Goal: Use online tool/utility: Utilize a website feature to perform a specific function

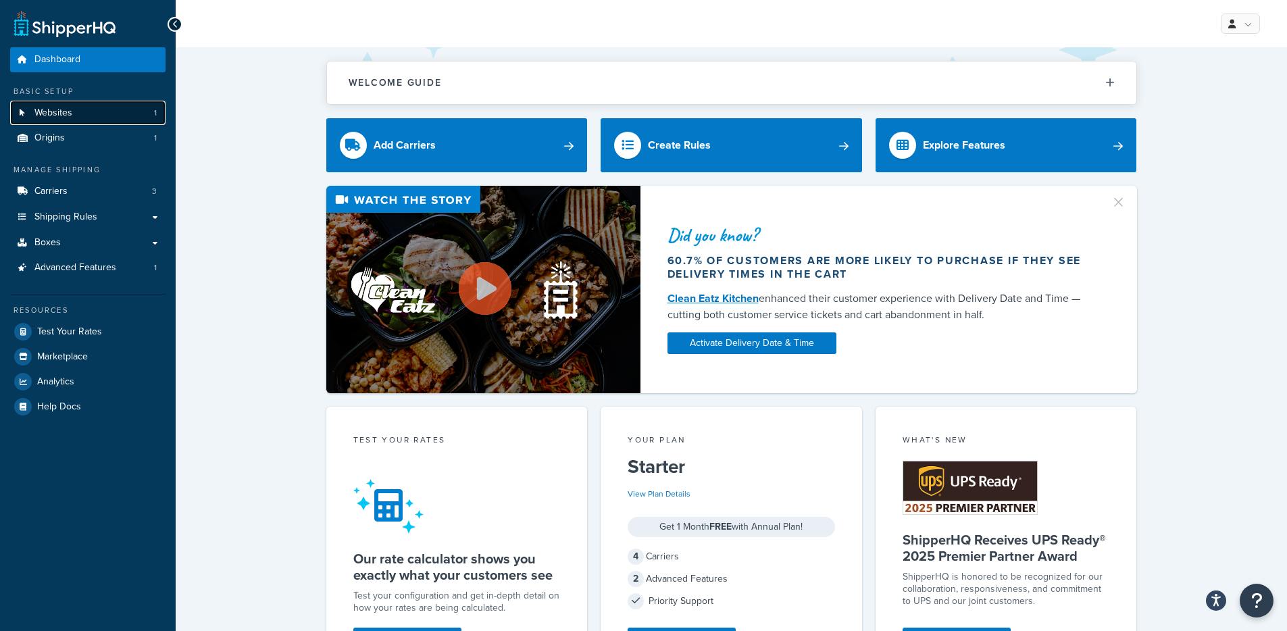
click at [110, 115] on link "Websites 1" at bounding box center [87, 113] width 155 height 25
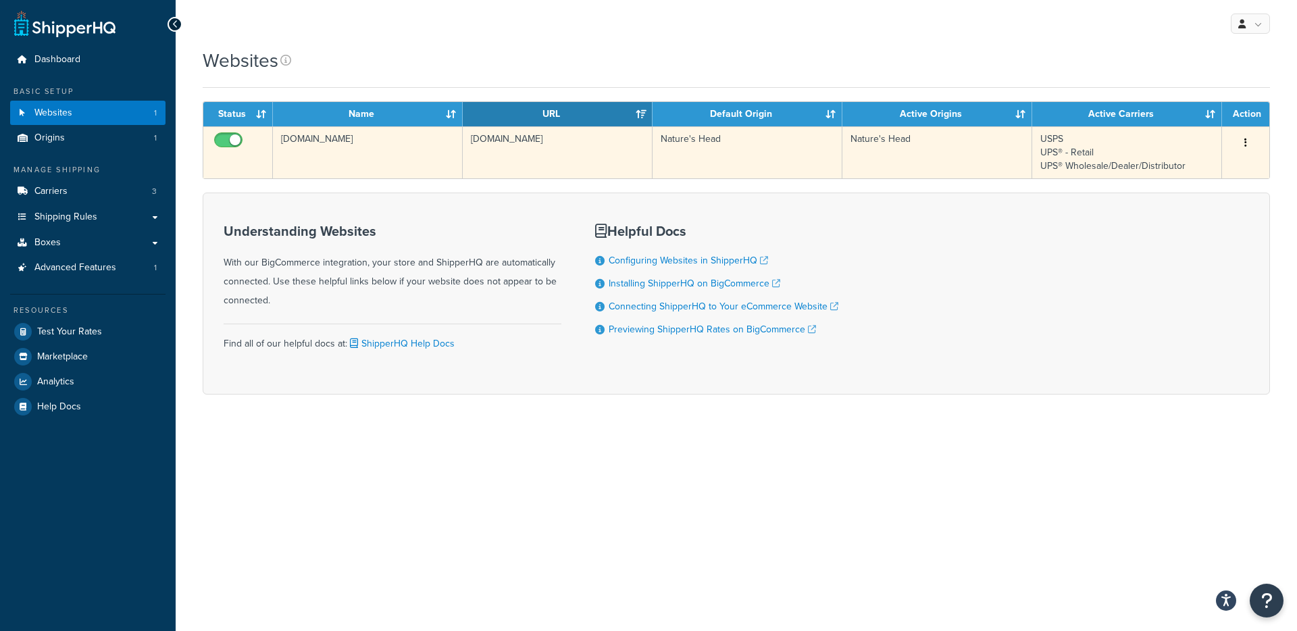
click at [430, 149] on td "natures-head-b2b-store-1.mybigcommerce.com" at bounding box center [368, 152] width 190 height 52
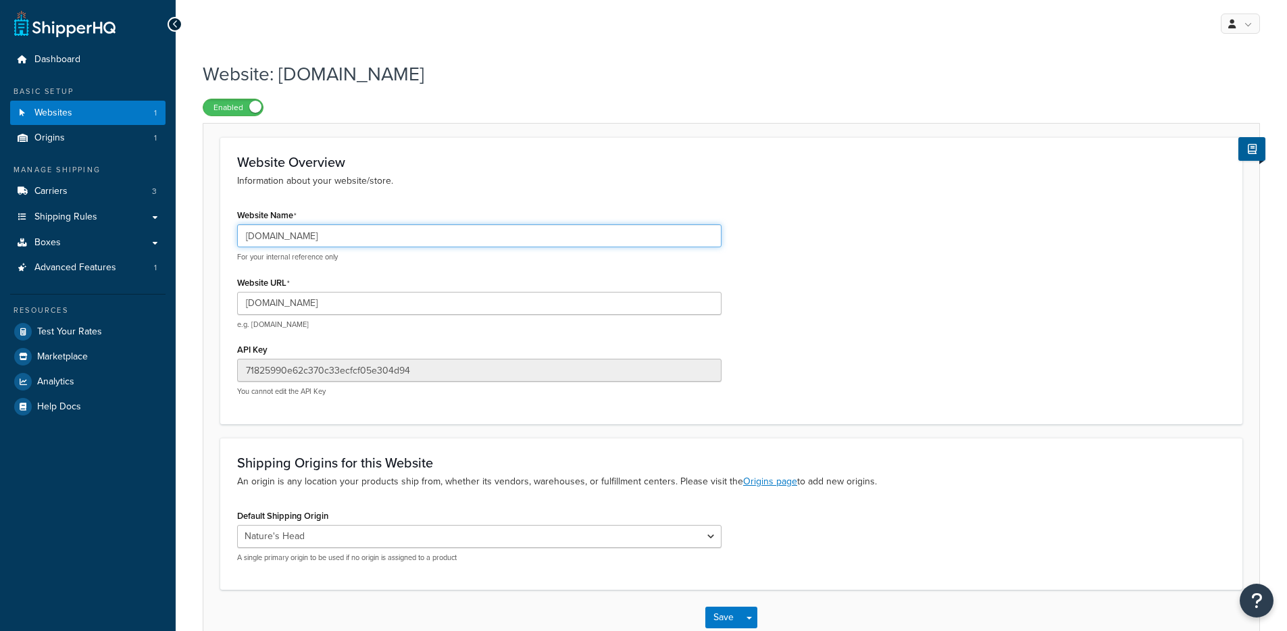
click at [337, 240] on input "[DOMAIN_NAME]" at bounding box center [479, 235] width 484 height 23
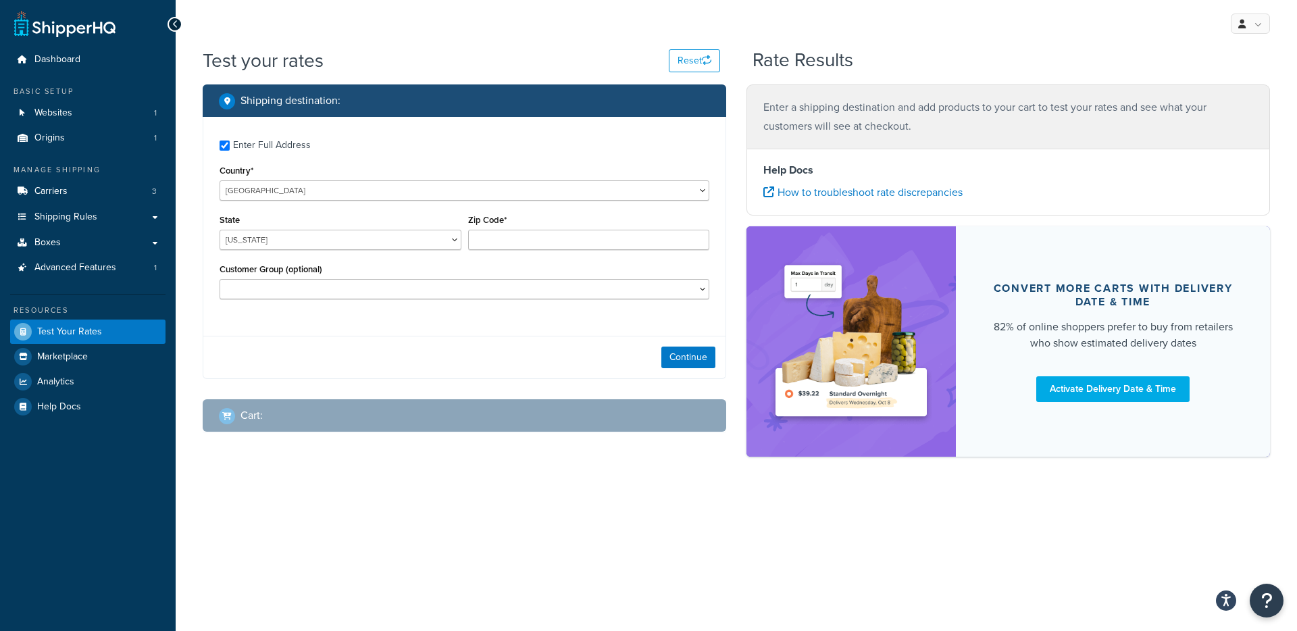
checkbox input "true"
type input "02601"
select select "MA"
select select "Distributors"
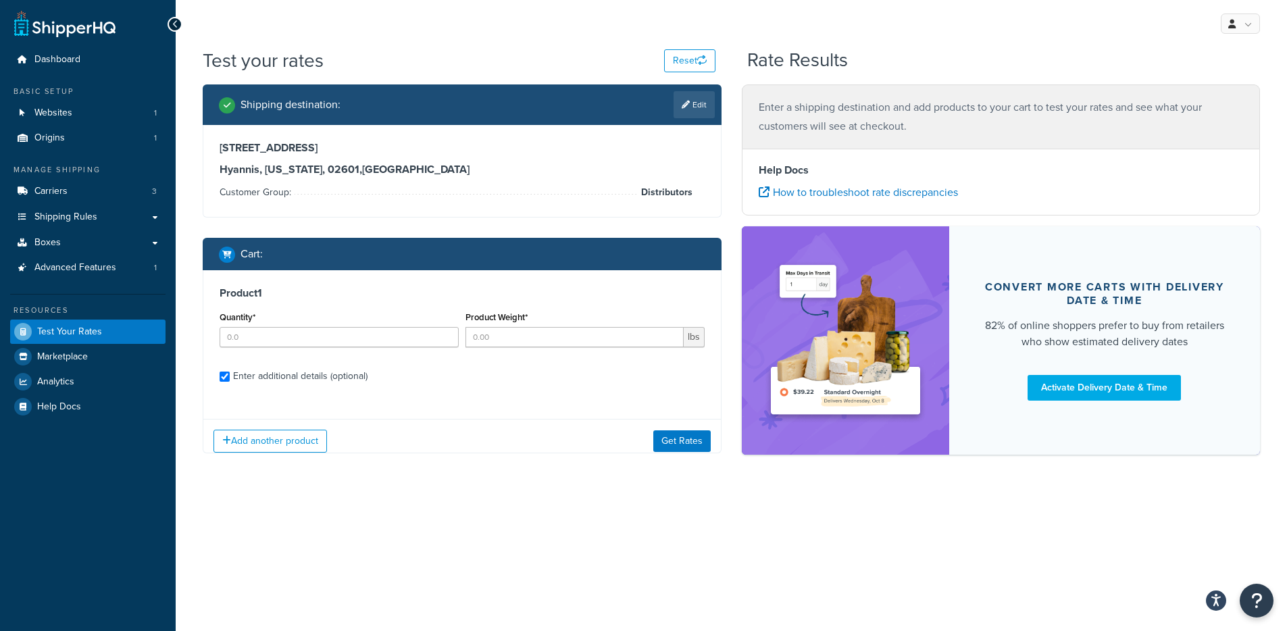
checkbox input "true"
type input "1"
type input "0.15"
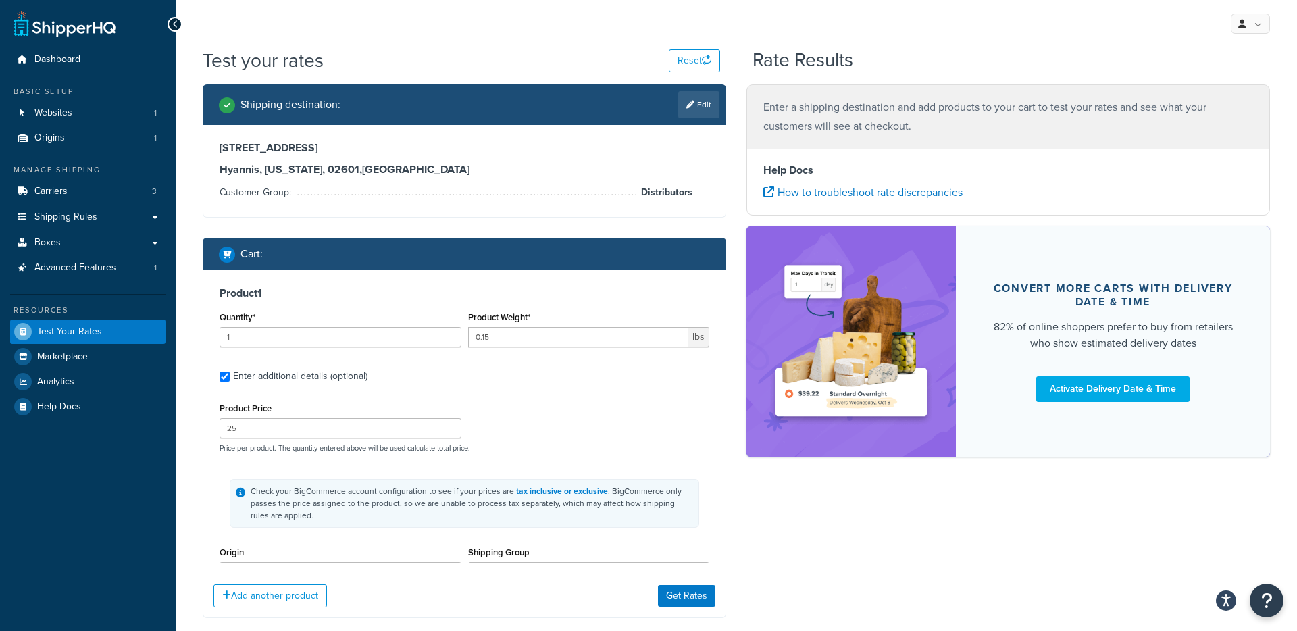
scroll to position [174, 0]
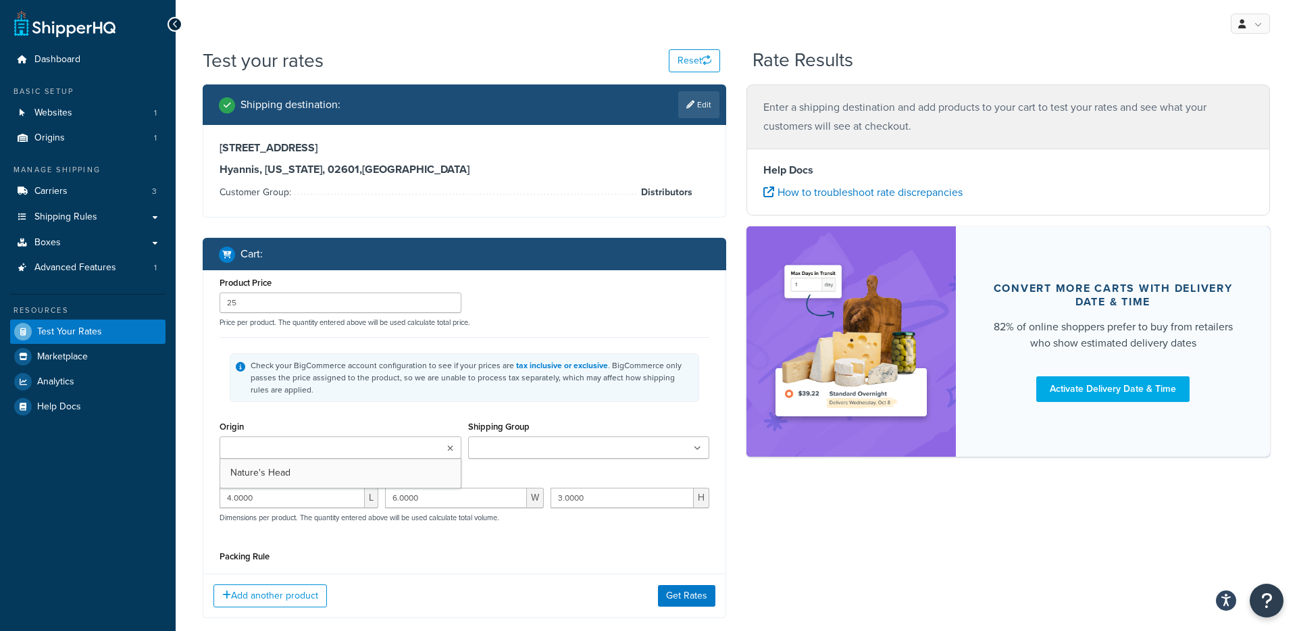
type input "1"
type input "23"
type input "720"
type input "22.0000"
type input "20.0000"
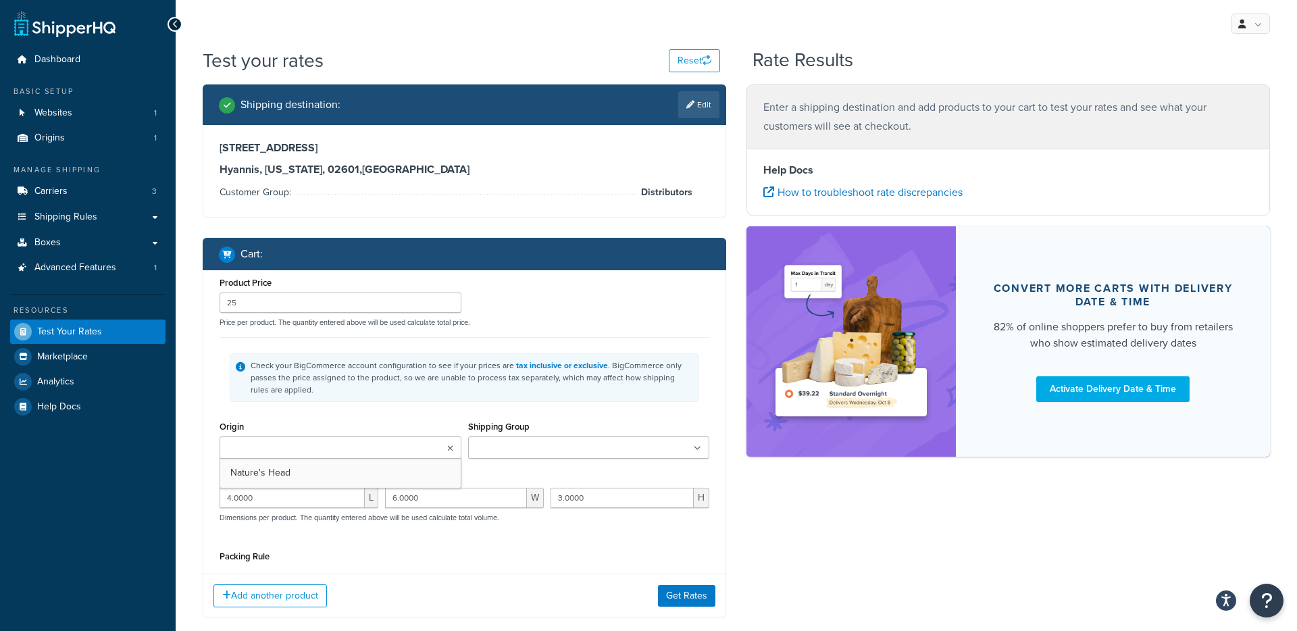
type input "21.0000"
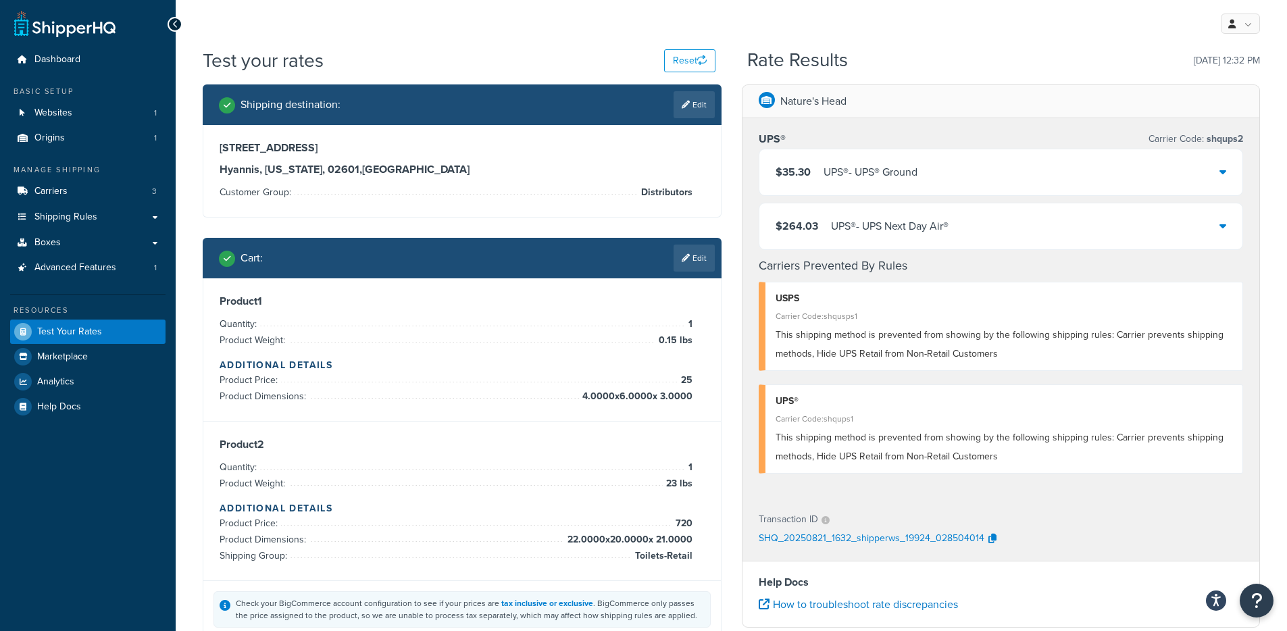
click at [828, 161] on div "$35.30 UPS® - UPS® Ground" at bounding box center [1001, 172] width 484 height 46
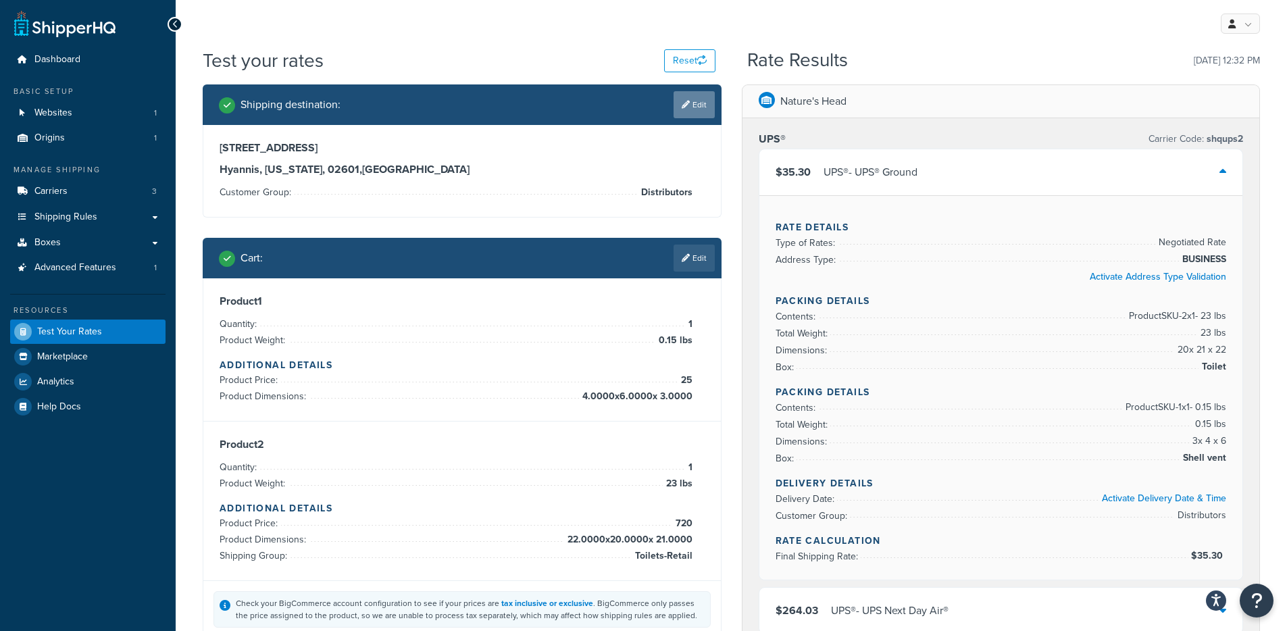
click at [690, 95] on link "Edit" at bounding box center [693, 104] width 41 height 27
select select "MA"
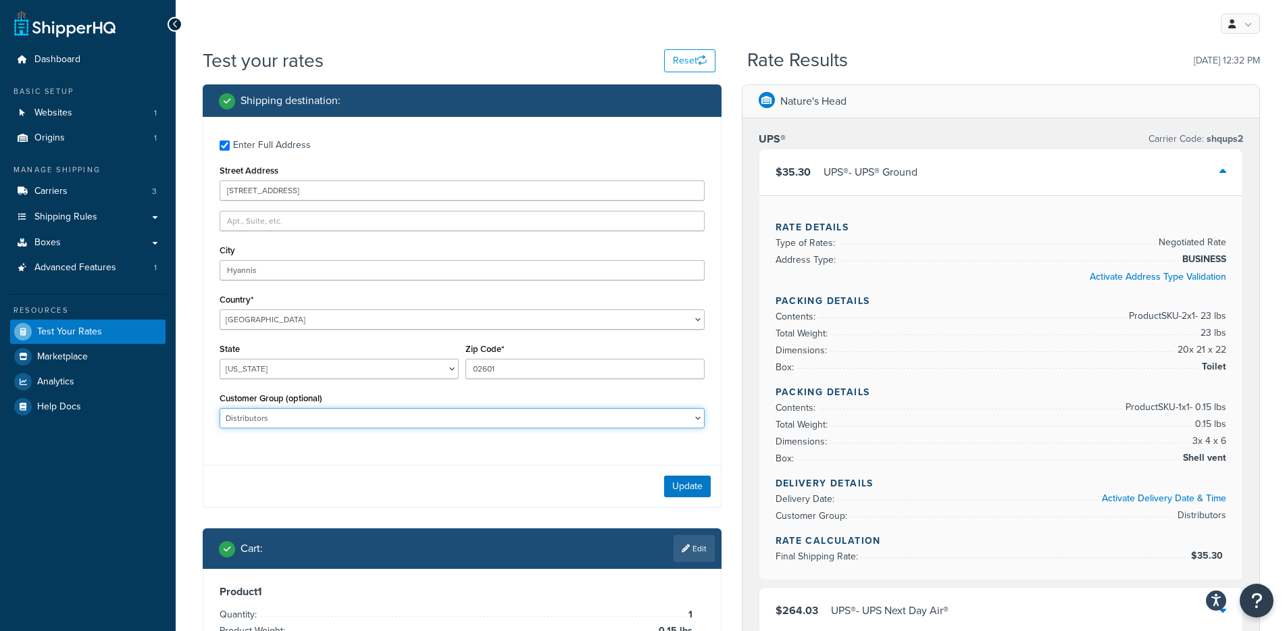
click at [402, 414] on select "Dealer Distributors Retail Customers Wholesale" at bounding box center [462, 418] width 485 height 20
select select "Wholesale"
click at [220, 408] on select "Dealer Distributors Retail Customers Wholesale" at bounding box center [462, 418] width 485 height 20
click at [671, 485] on button "Update" at bounding box center [687, 487] width 47 height 22
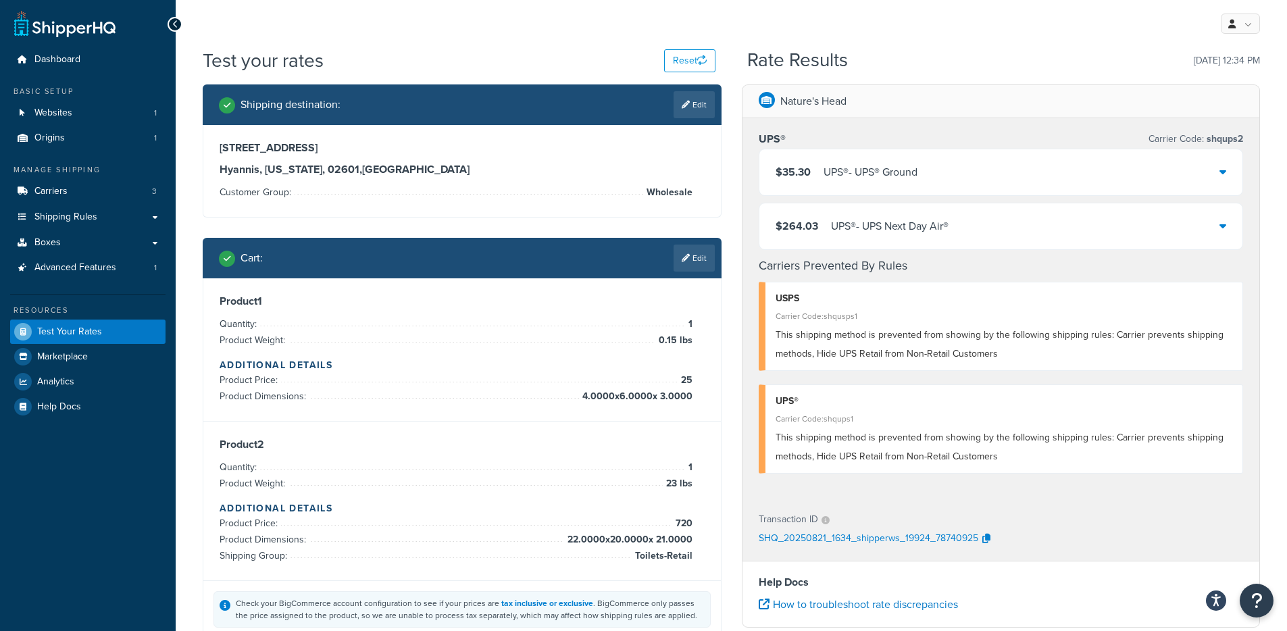
click at [877, 187] on div "$35.30 UPS® - UPS® Ground" at bounding box center [1001, 172] width 484 height 46
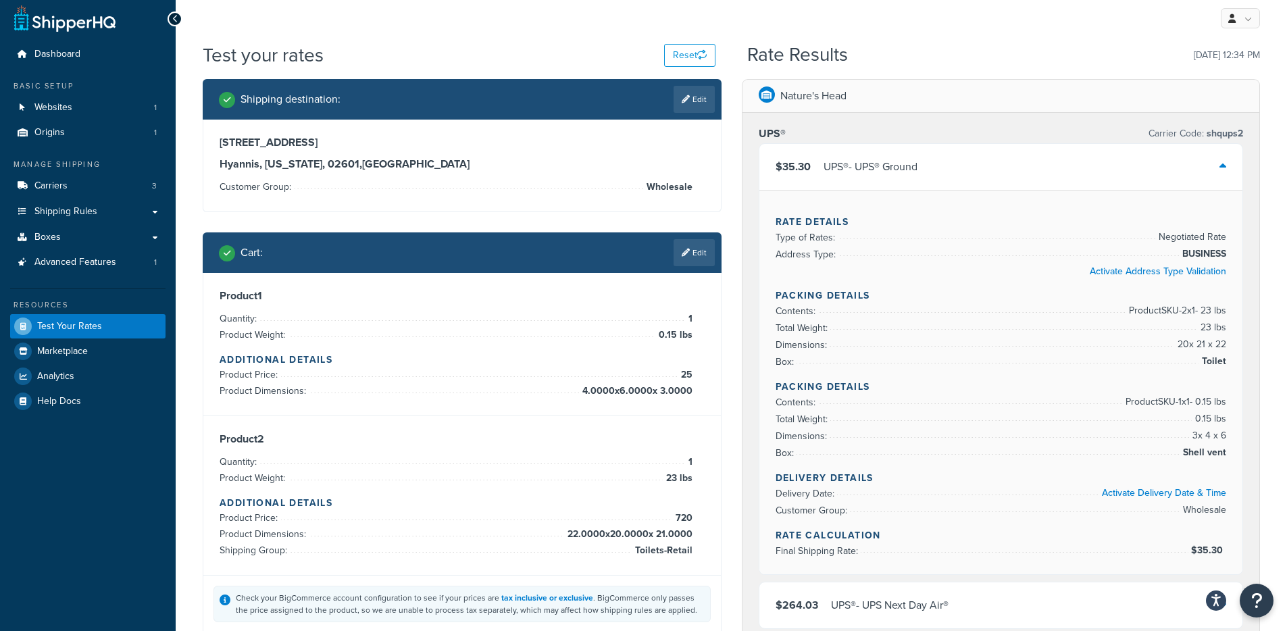
scroll to position [8, 0]
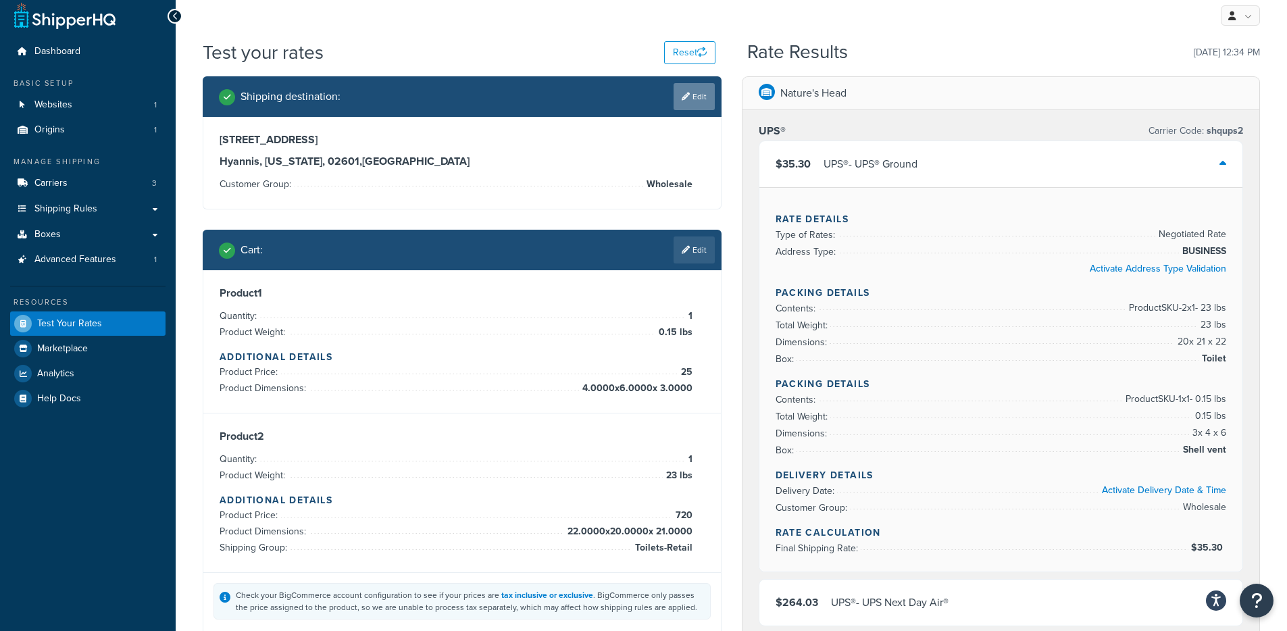
click at [695, 106] on link "Edit" at bounding box center [693, 96] width 41 height 27
select select "MA"
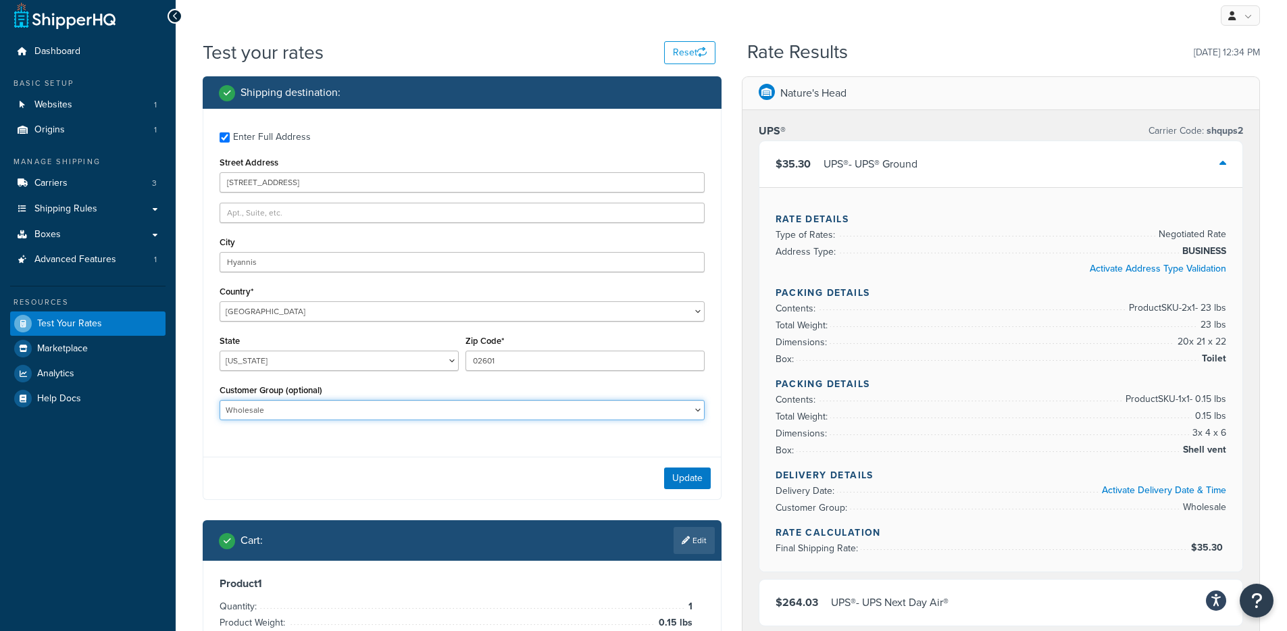
click at [345, 404] on select "Dealer Distributors Retail Customers Wholesale" at bounding box center [462, 410] width 485 height 20
select select "Distributors"
click at [220, 400] on select "Dealer Distributors Retail Customers Wholesale" at bounding box center [462, 410] width 485 height 20
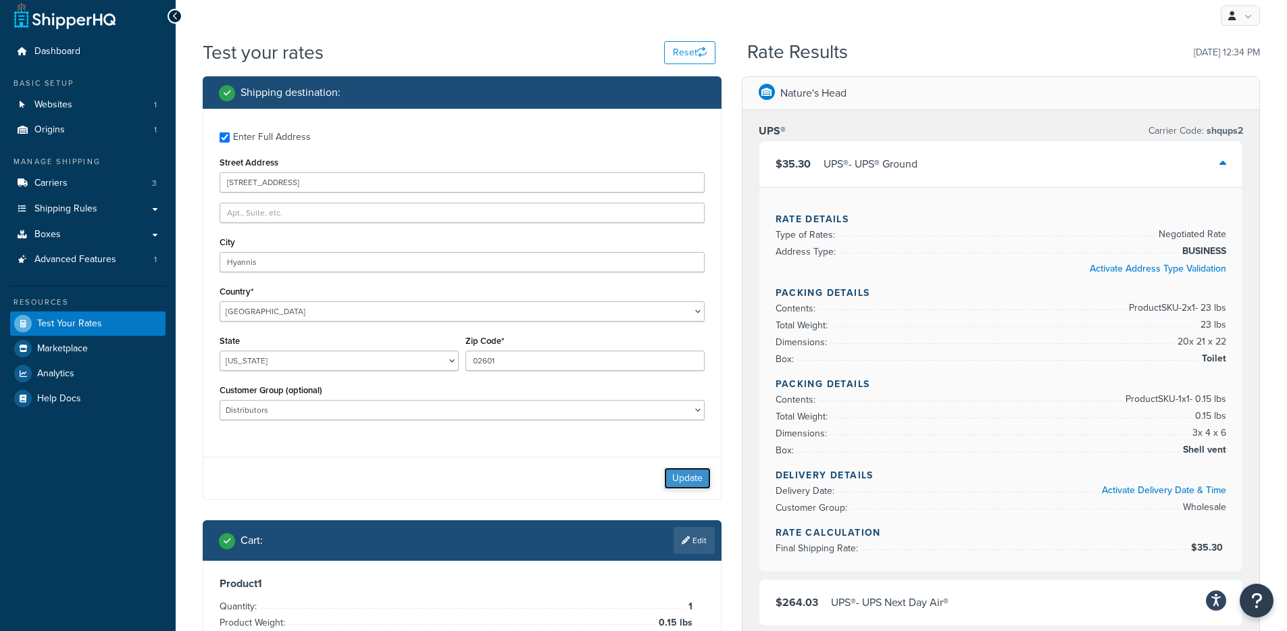
click at [687, 477] on button "Update" at bounding box center [687, 478] width 47 height 22
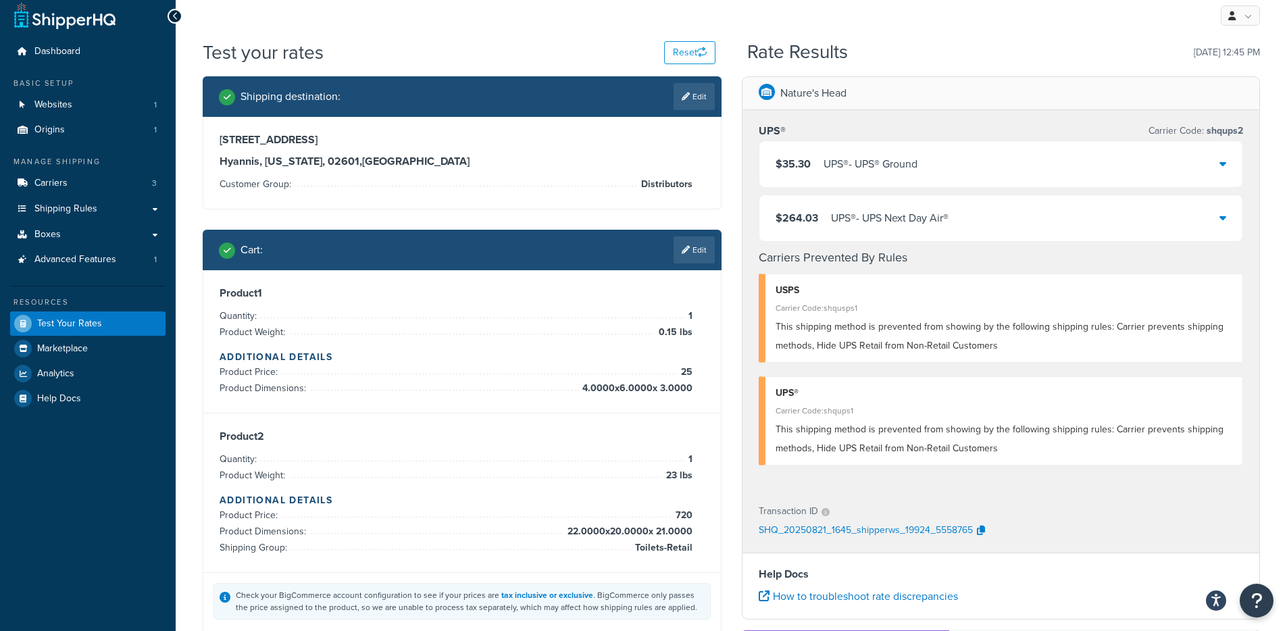
click at [837, 168] on div "UPS® - UPS® Ground" at bounding box center [870, 164] width 94 height 19
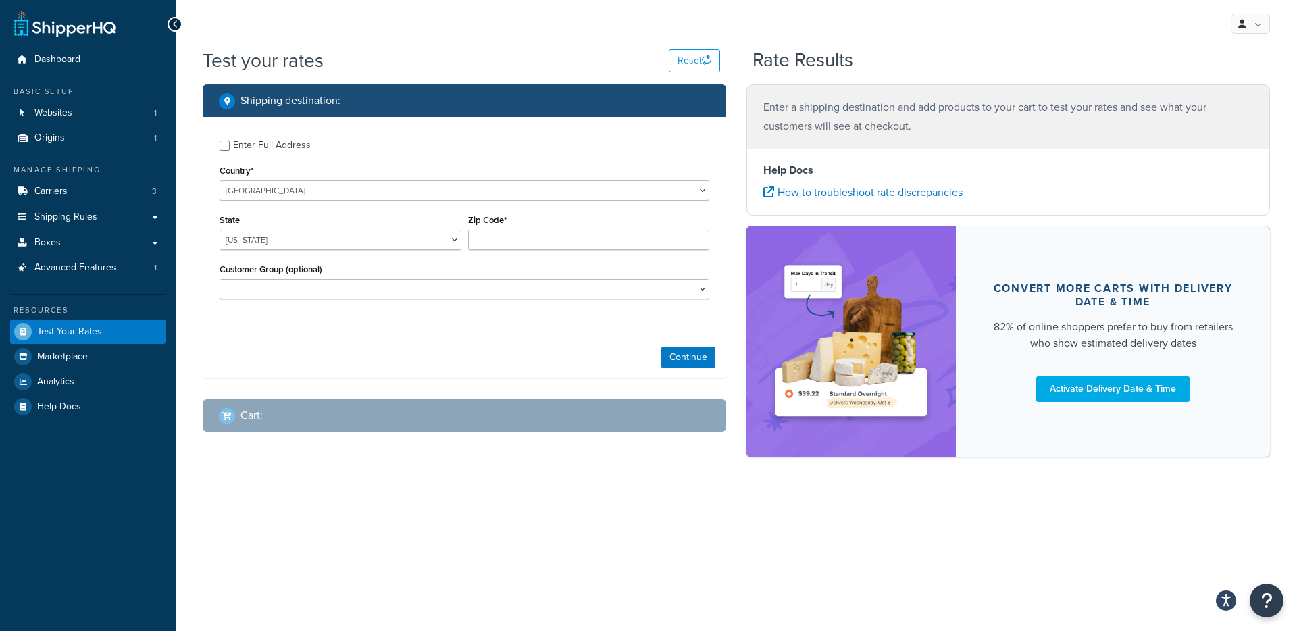
click at [253, 149] on div "Enter Full Address" at bounding box center [272, 145] width 78 height 19
click at [230, 149] on input "Enter Full Address" at bounding box center [225, 146] width 10 height 10
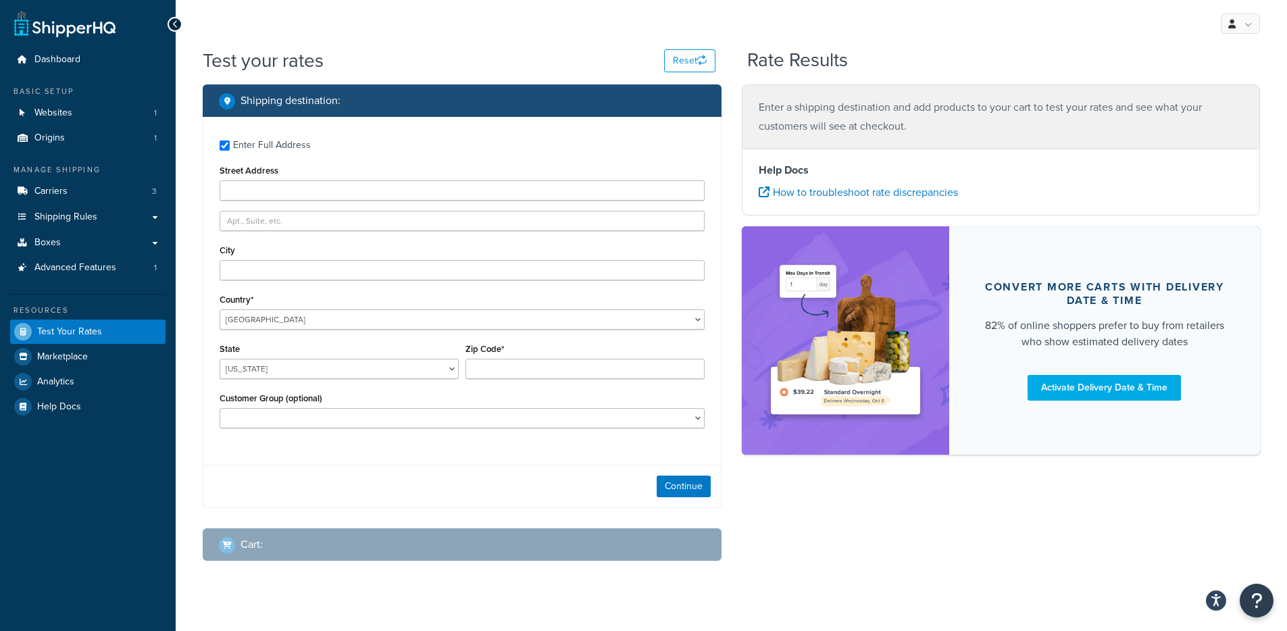
click at [253, 149] on div "Enter Full Address" at bounding box center [272, 145] width 78 height 19
click at [230, 149] on input "Enter Full Address" at bounding box center [225, 146] width 10 height 10
checkbox input "false"
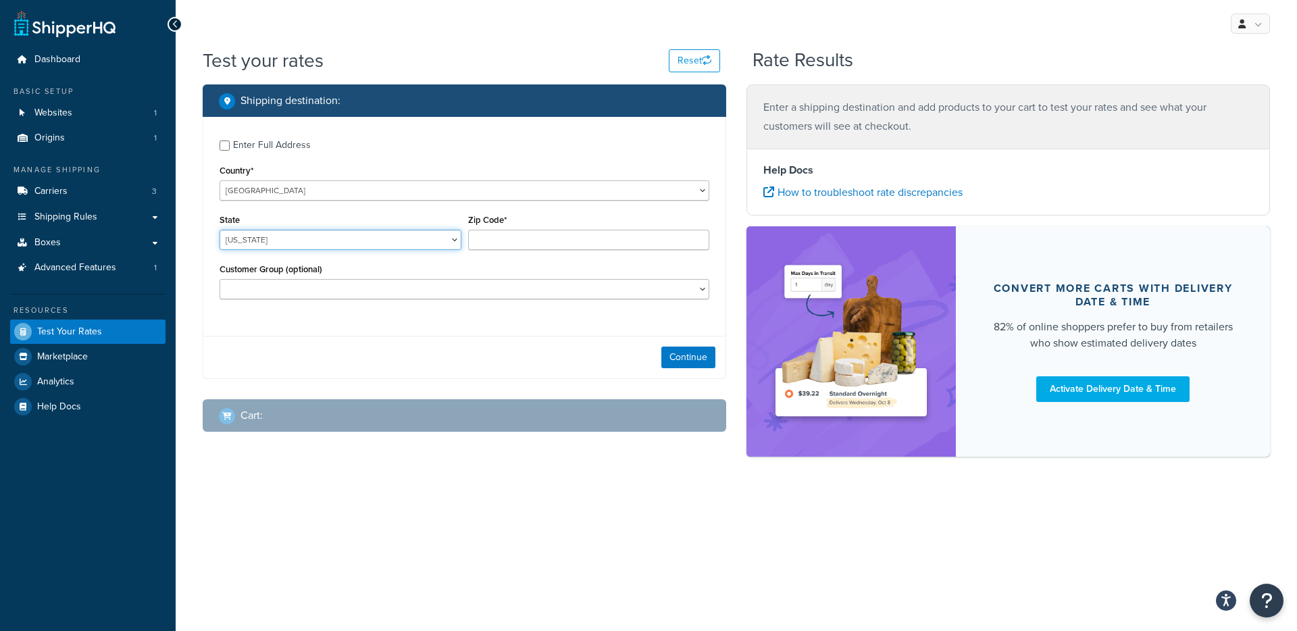
click at [252, 234] on select "Alabama Alaska American Samoa Arizona Arkansas Armed Forces Americas Armed Forc…" at bounding box center [341, 240] width 242 height 20
click at [220, 230] on select "Alabama Alaska American Samoa Arizona Arkansas Armed Forces Americas Armed Forc…" at bounding box center [341, 240] width 242 height 20
select select "MA"
type input "w"
type input "02601"
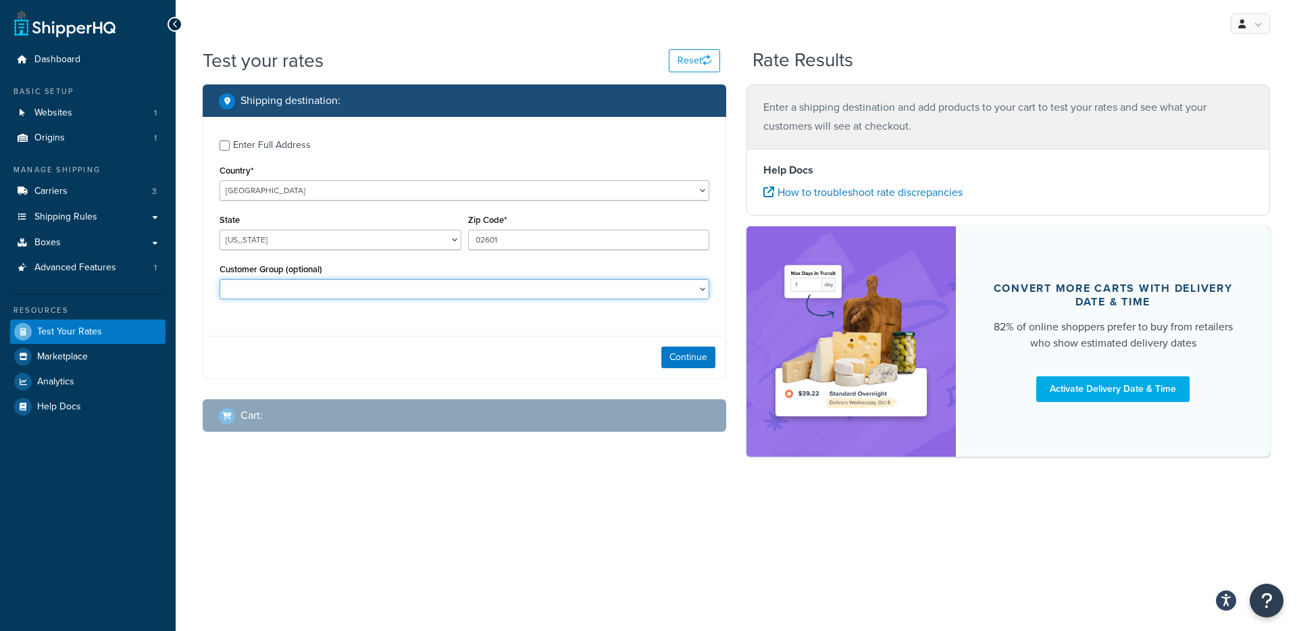
select select "Wholesale"
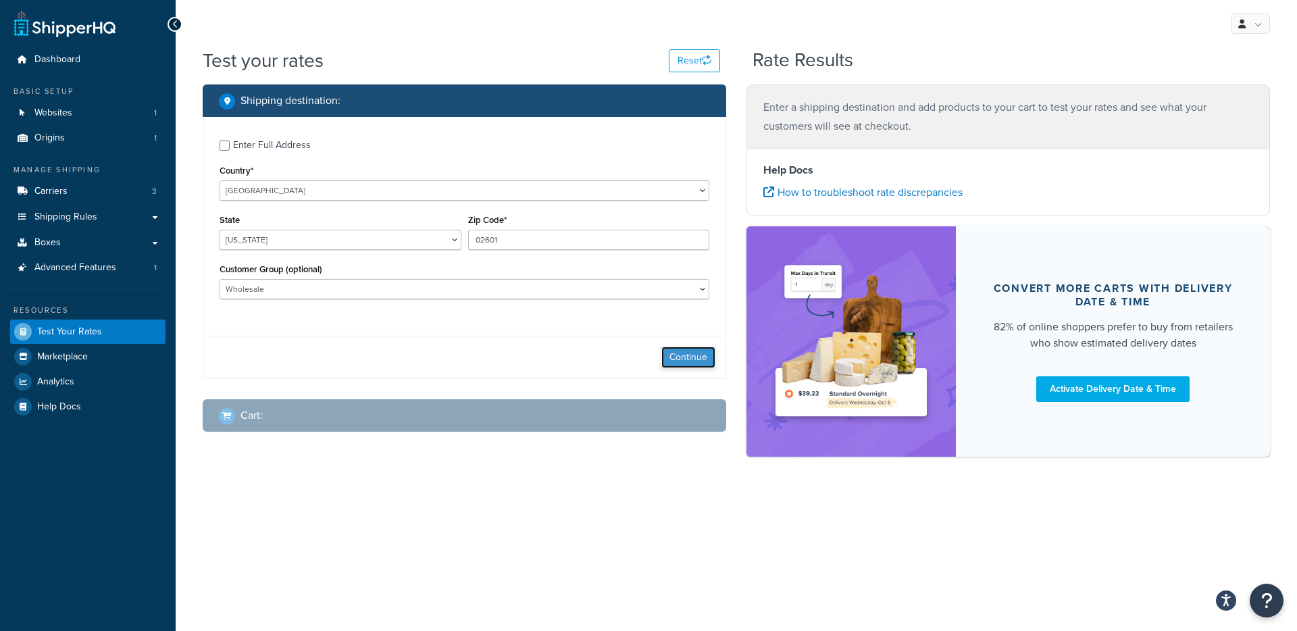
click at [692, 355] on button "Continue" at bounding box center [688, 358] width 54 height 22
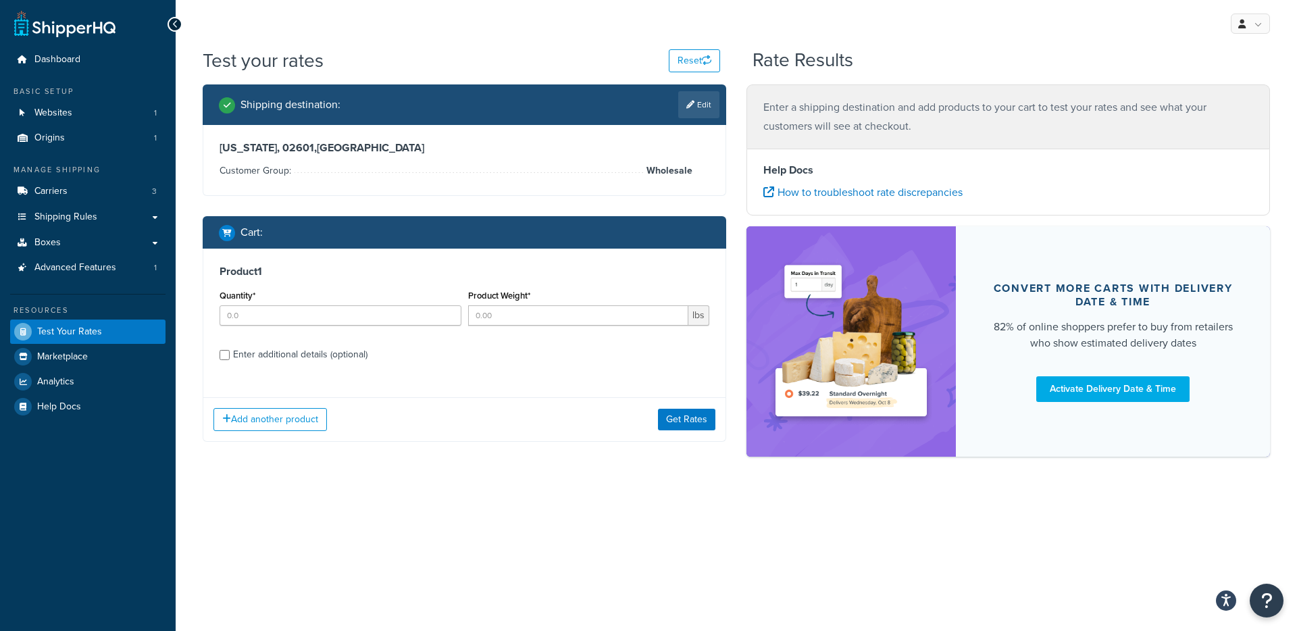
click at [322, 350] on div "Enter additional details (optional)" at bounding box center [300, 354] width 134 height 19
click at [230, 350] on input "Enter additional details (optional)" at bounding box center [225, 355] width 10 height 10
checkbox input "true"
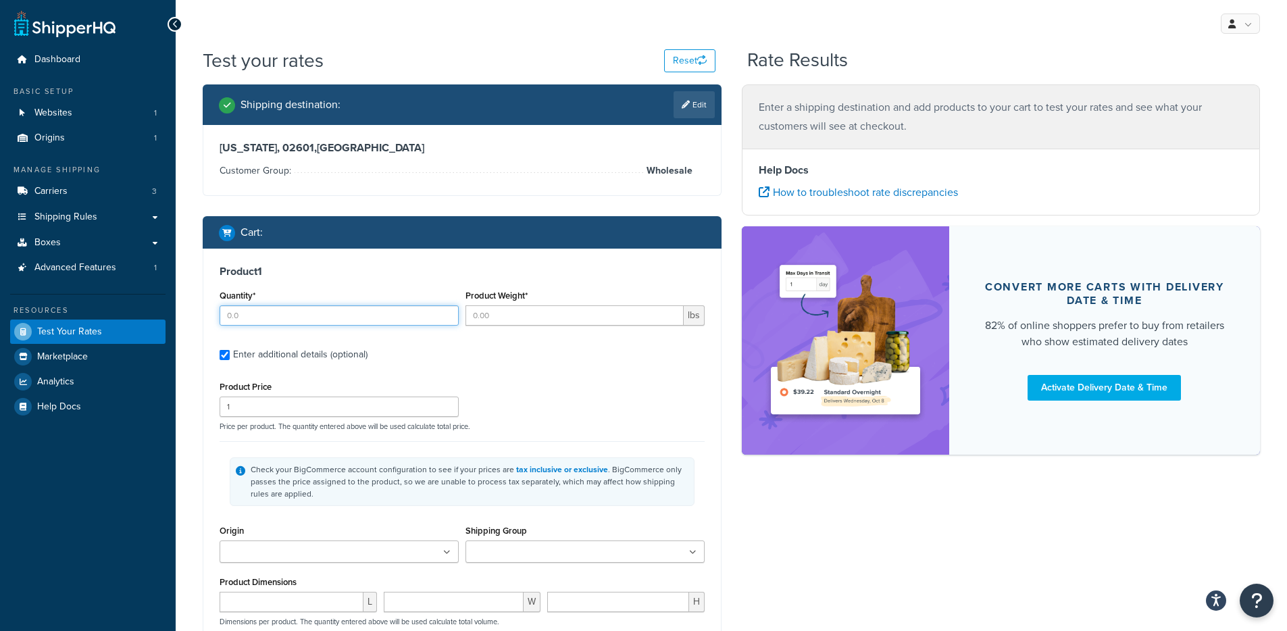
click at [327, 318] on input "Quantity*" at bounding box center [339, 315] width 239 height 20
type input "1"
type input "23"
click at [498, 551] on input "Shipping Group" at bounding box center [529, 552] width 120 height 15
type input "wh"
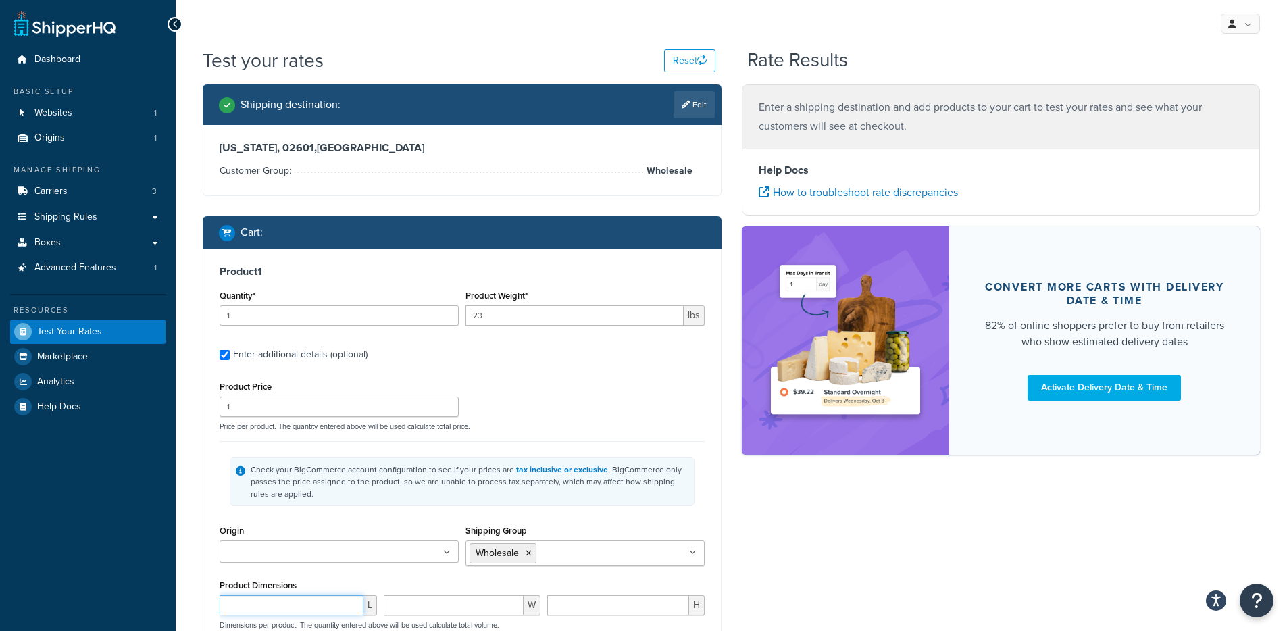
click at [314, 602] on input "number" at bounding box center [292, 605] width 144 height 20
type input "21"
type input "20"
type input "22"
click at [781, 564] on div "Shipping destination : Edit Massachusetts, 02601 , United States Customer Group…" at bounding box center [731, 439] width 1077 height 711
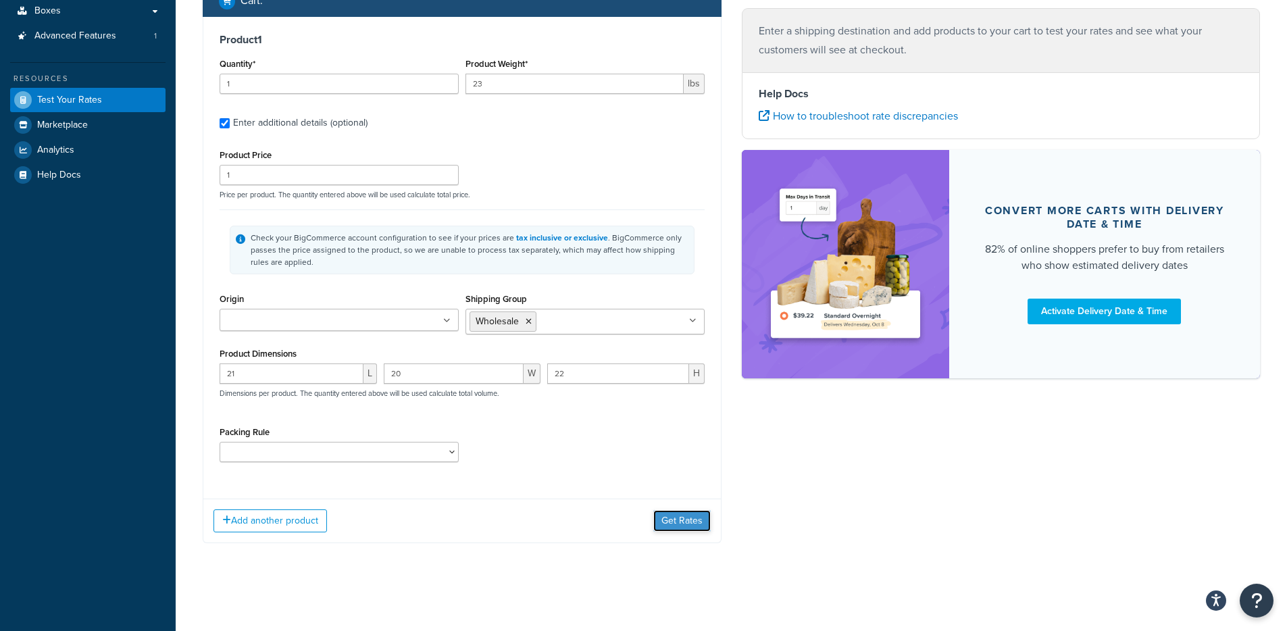
click at [686, 524] on button "Get Rates" at bounding box center [681, 521] width 57 height 22
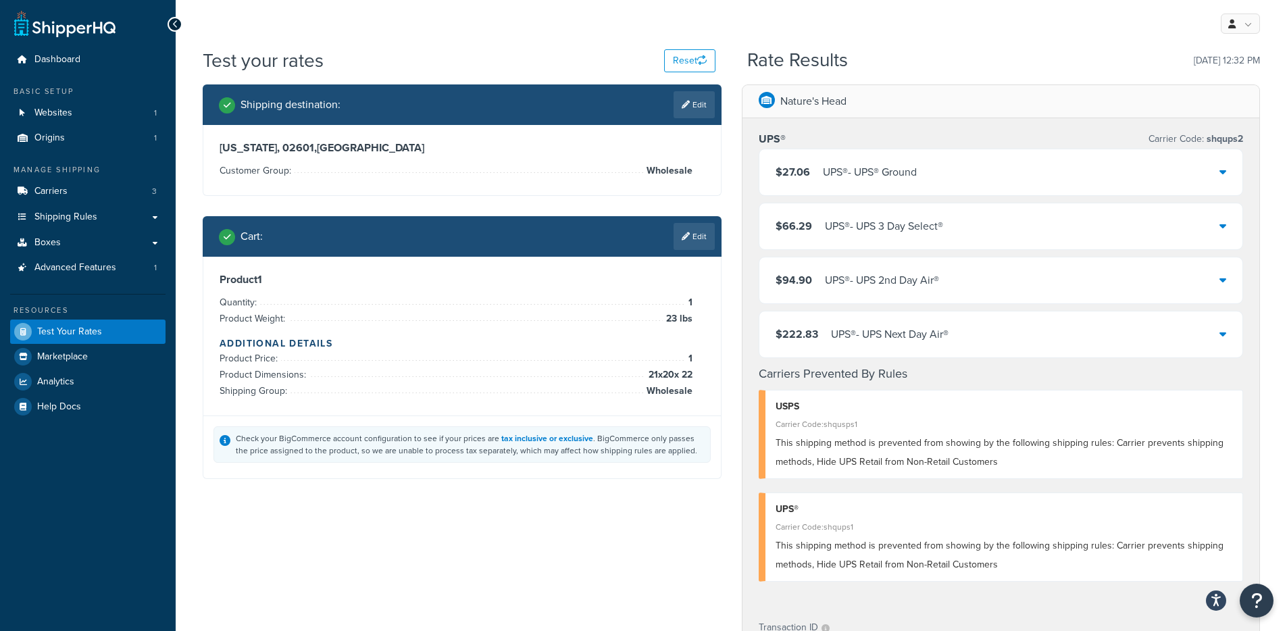
click at [900, 176] on div "UPS® - UPS® Ground" at bounding box center [870, 172] width 94 height 19
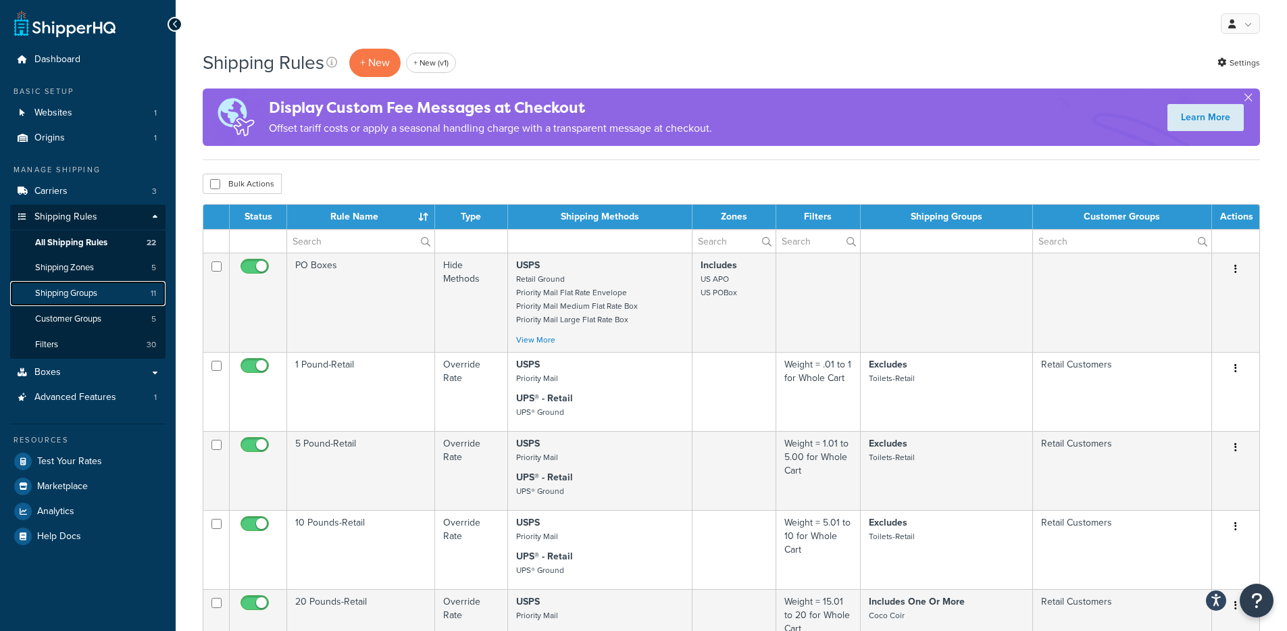
click at [109, 295] on link "Shipping Groups 11" at bounding box center [87, 293] width 155 height 25
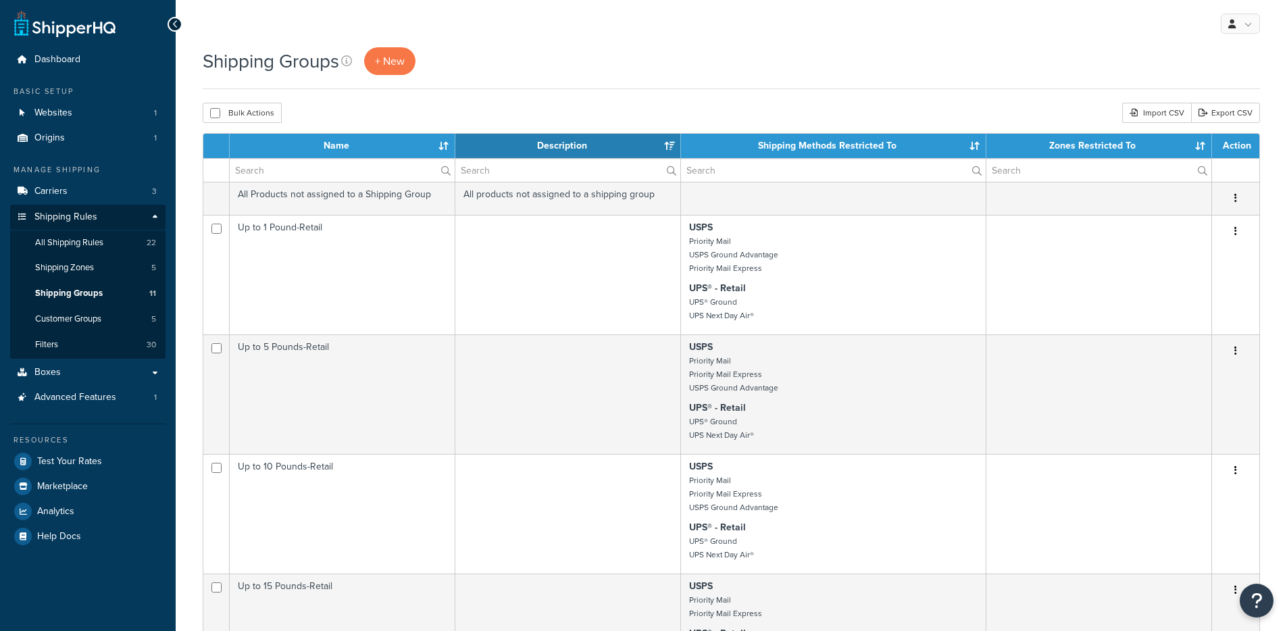
select select "15"
click at [317, 172] on input "text" at bounding box center [342, 170] width 225 height 23
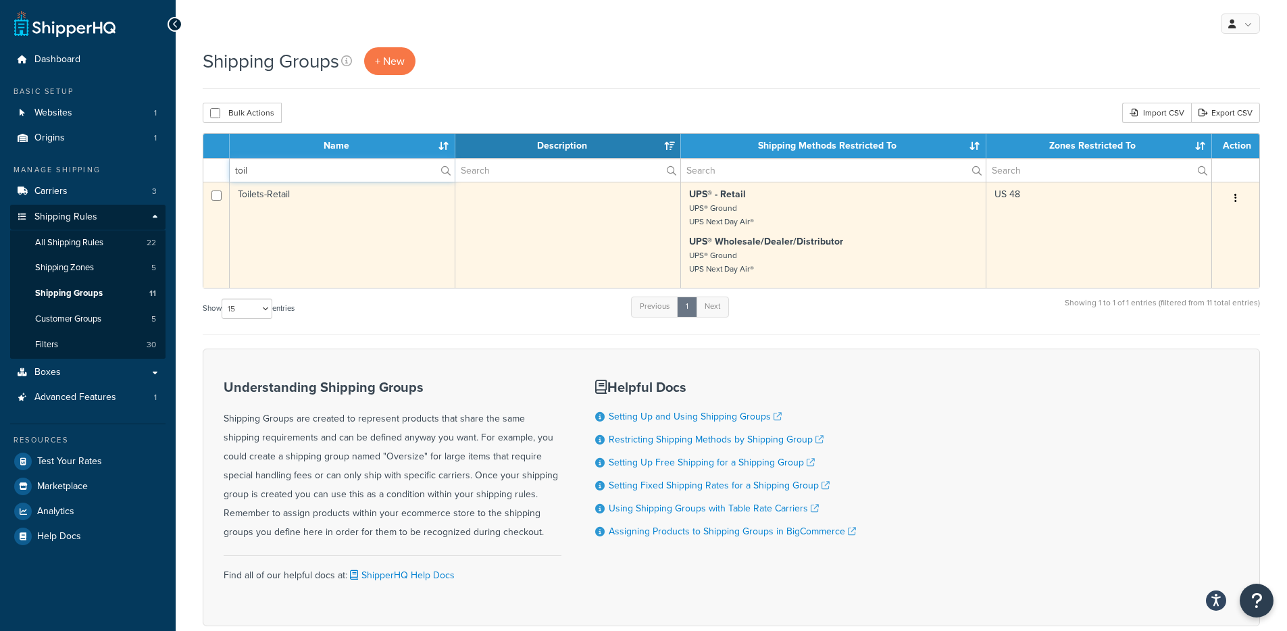
type input "toil"
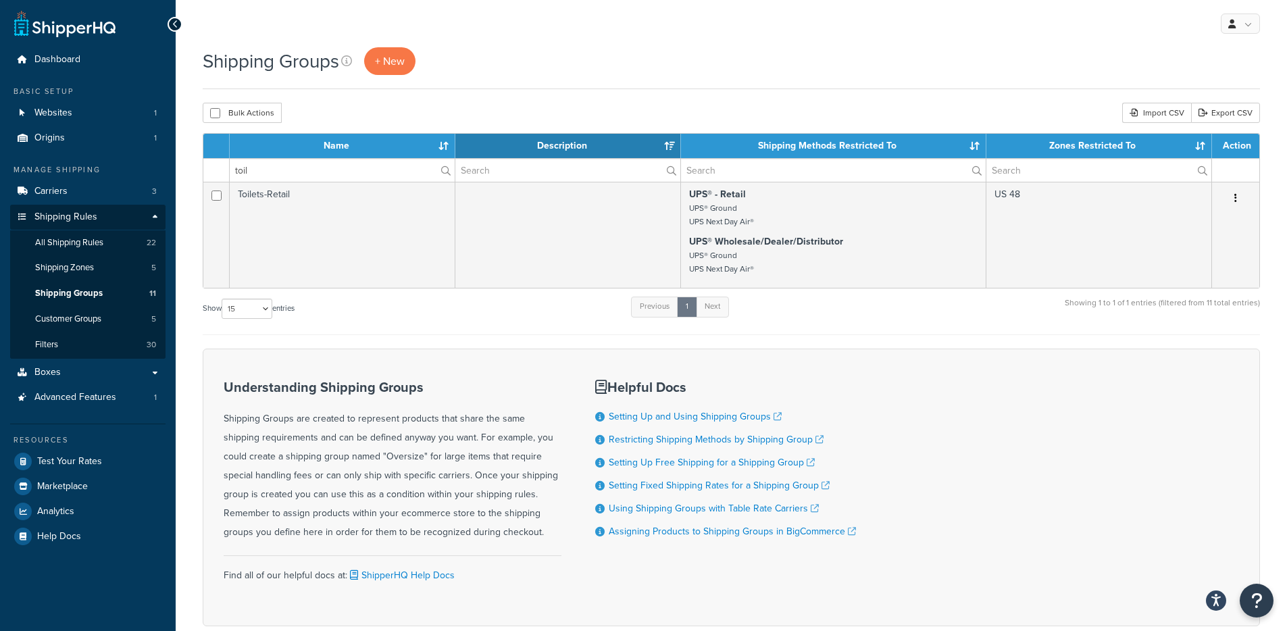
click at [338, 226] on td "Toilets-Retail" at bounding box center [343, 235] width 226 height 106
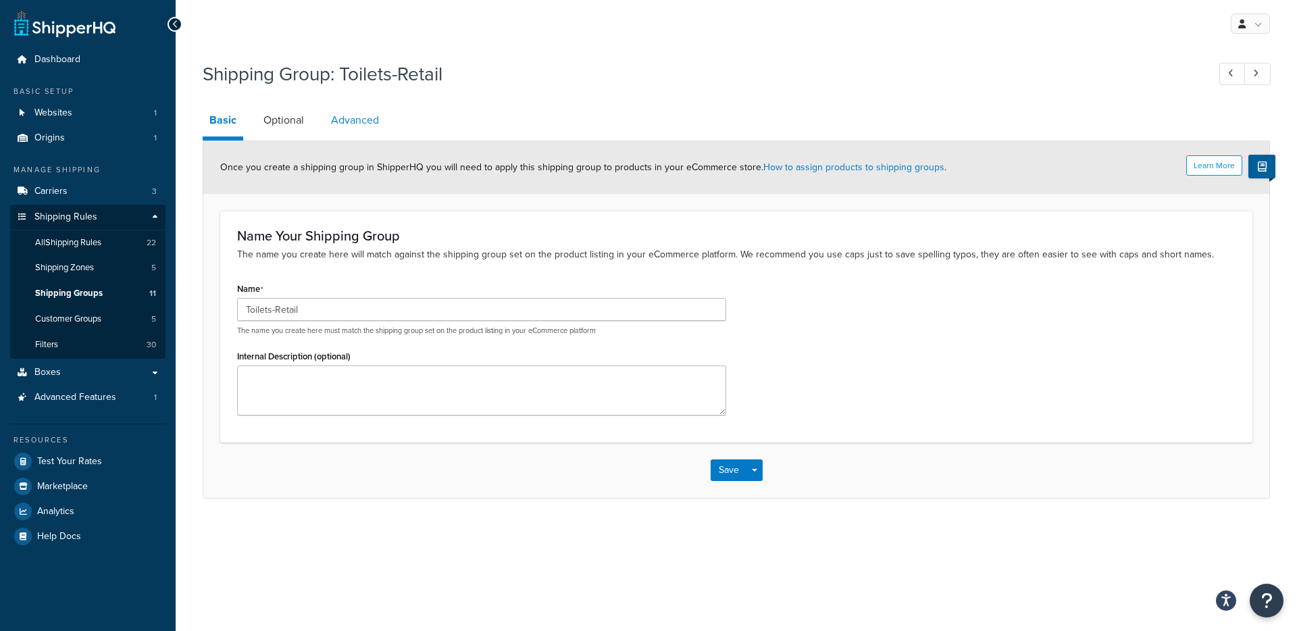
click at [360, 124] on link "Advanced" at bounding box center [354, 120] width 61 height 32
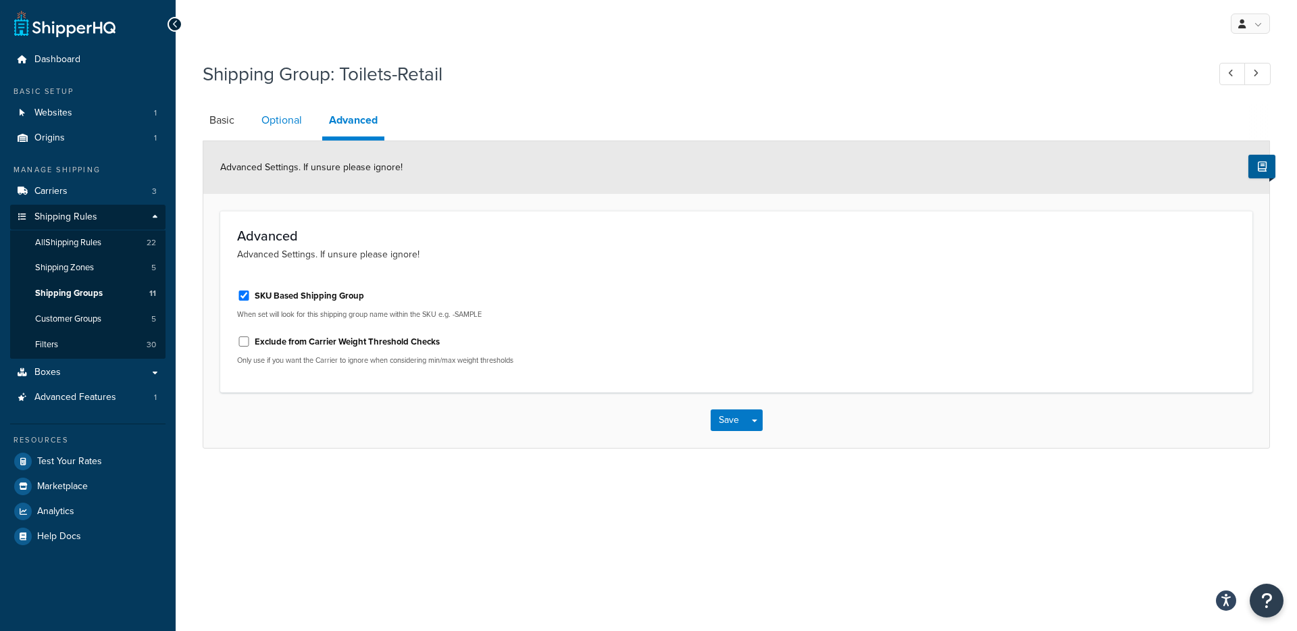
click at [295, 128] on link "Optional" at bounding box center [282, 120] width 54 height 32
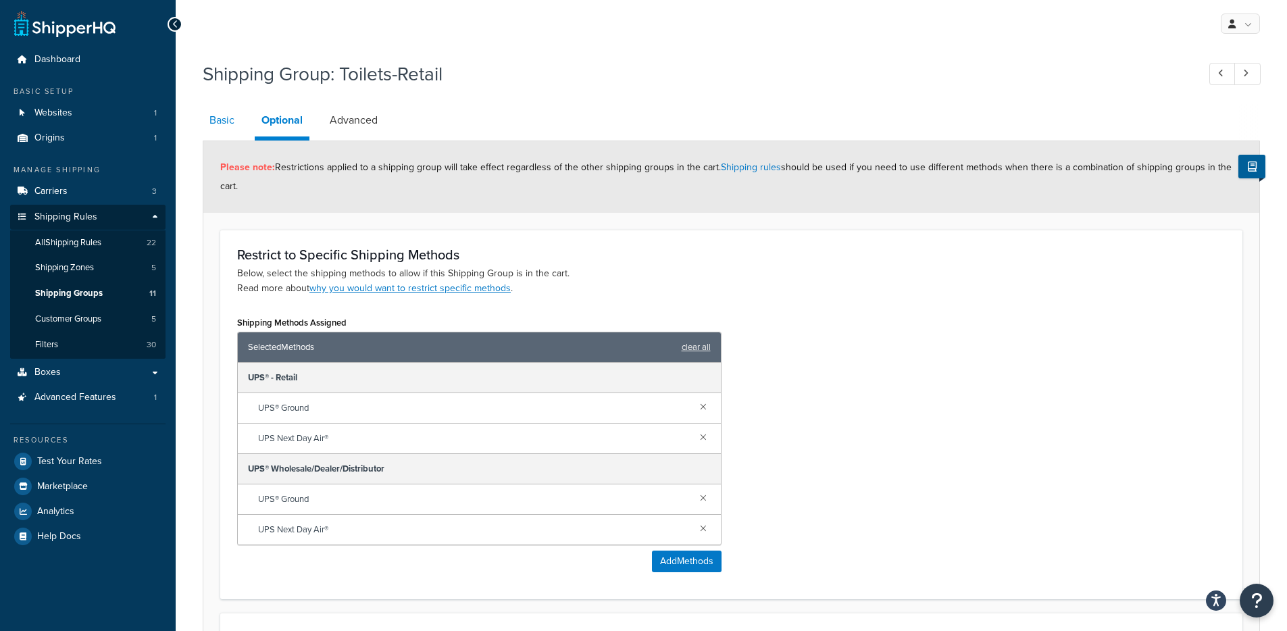
click at [222, 130] on link "Basic" at bounding box center [222, 120] width 39 height 32
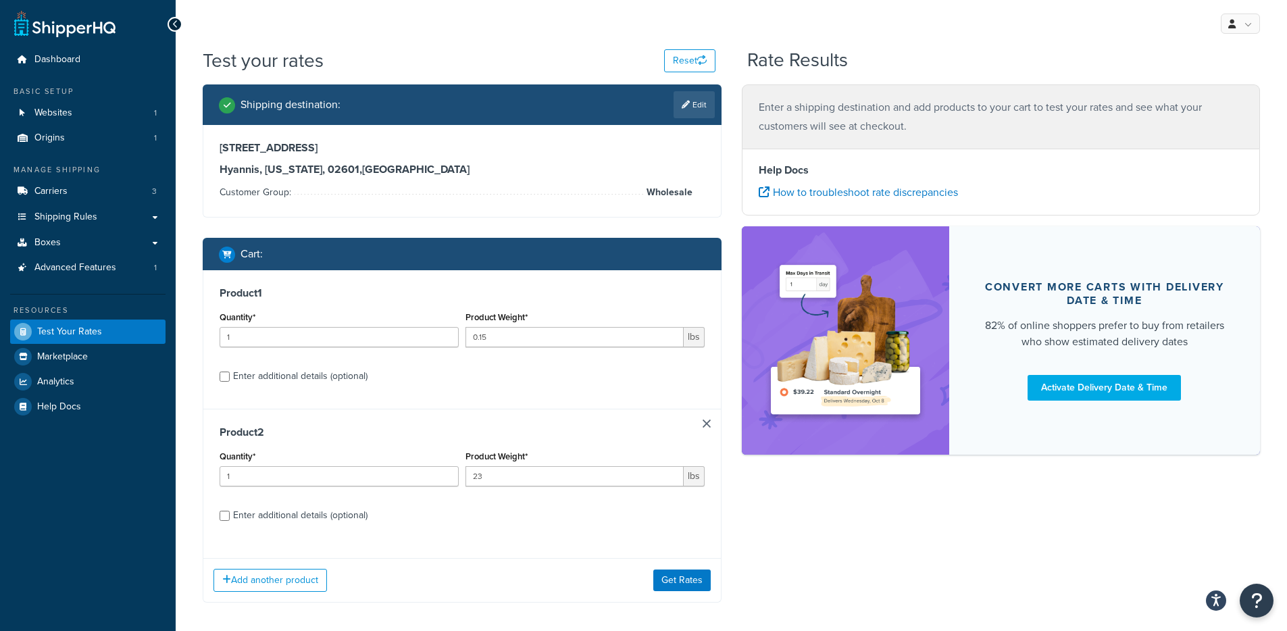
click at [288, 374] on div "Enter additional details (optional)" at bounding box center [300, 376] width 134 height 19
click at [230, 374] on input "Enter additional details (optional)" at bounding box center [225, 377] width 10 height 10
checkbox input "true"
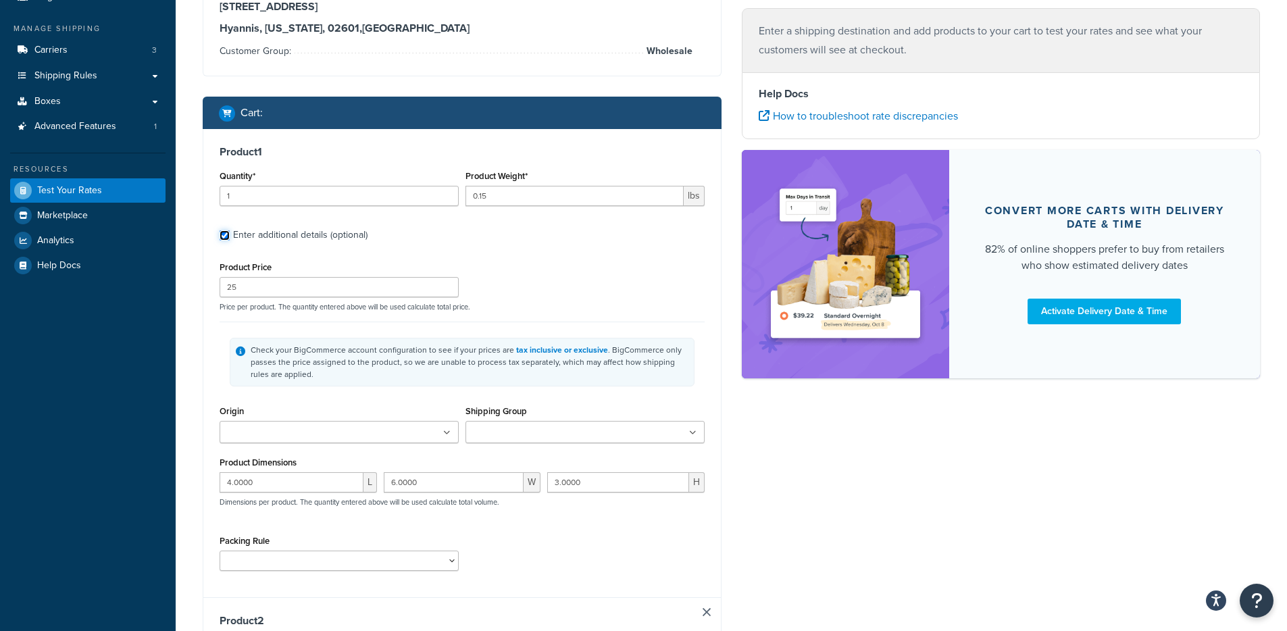
scroll to position [206, 0]
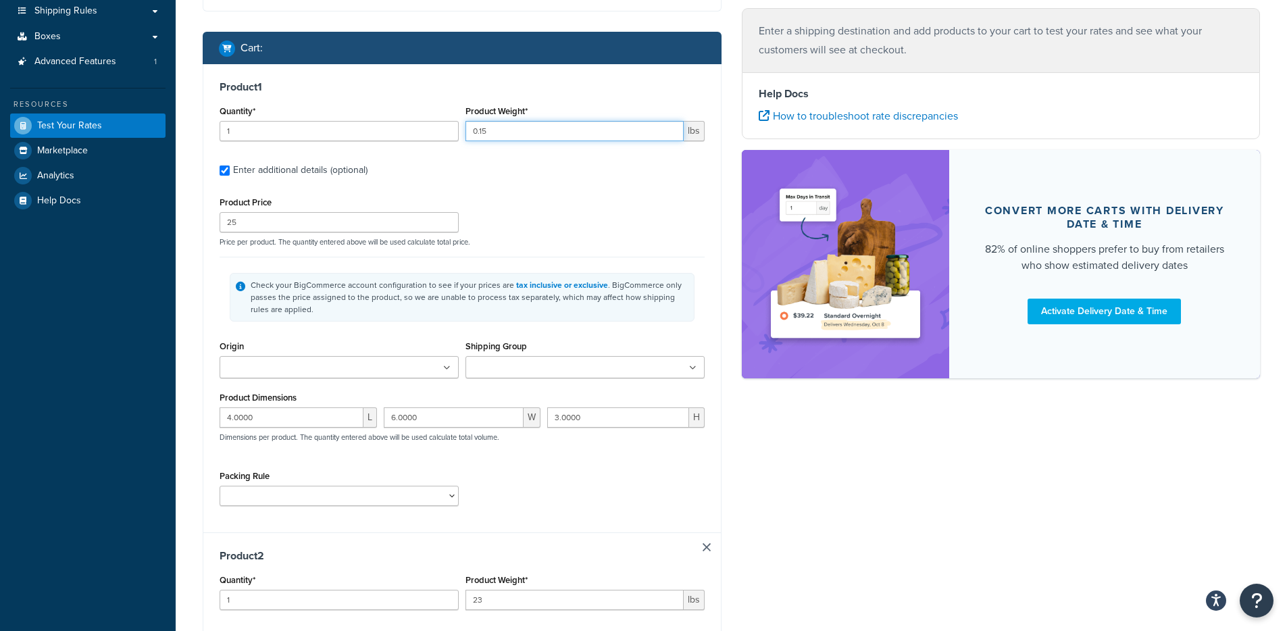
drag, startPoint x: 516, startPoint y: 132, endPoint x: 470, endPoint y: 134, distance: 46.0
click at [470, 134] on input "0.15" at bounding box center [574, 131] width 218 height 20
type input "23"
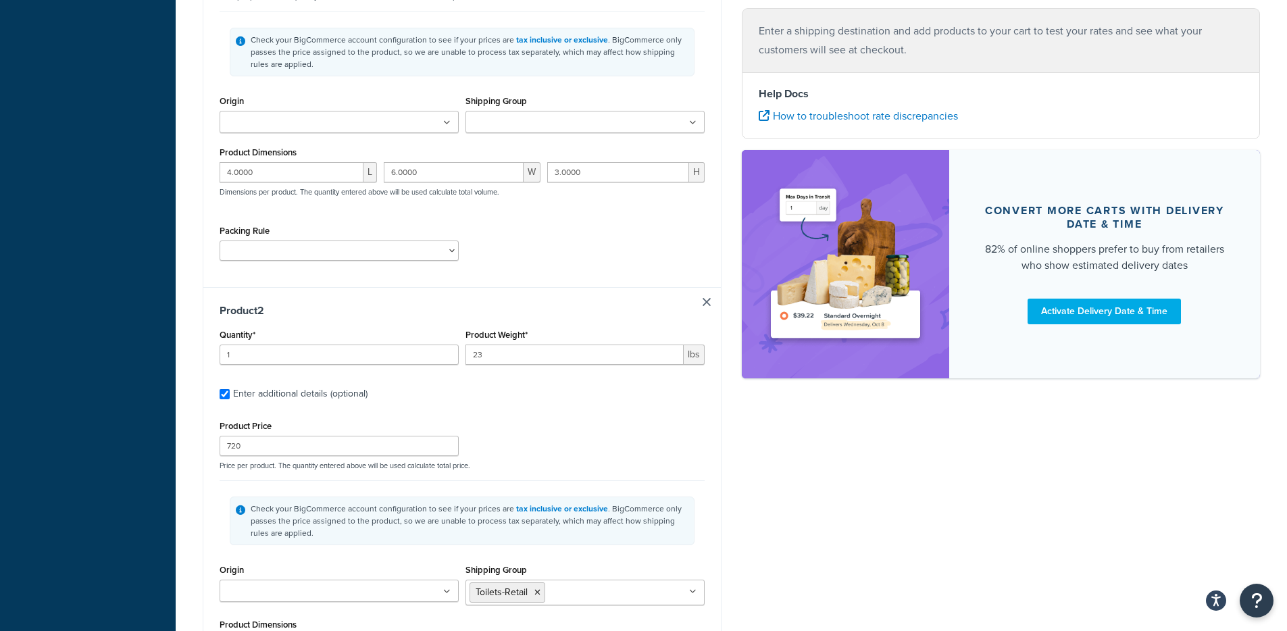
scroll to position [453, 0]
type input "720"
click at [530, 122] on input "Shipping Group" at bounding box center [529, 121] width 120 height 15
type input "t"
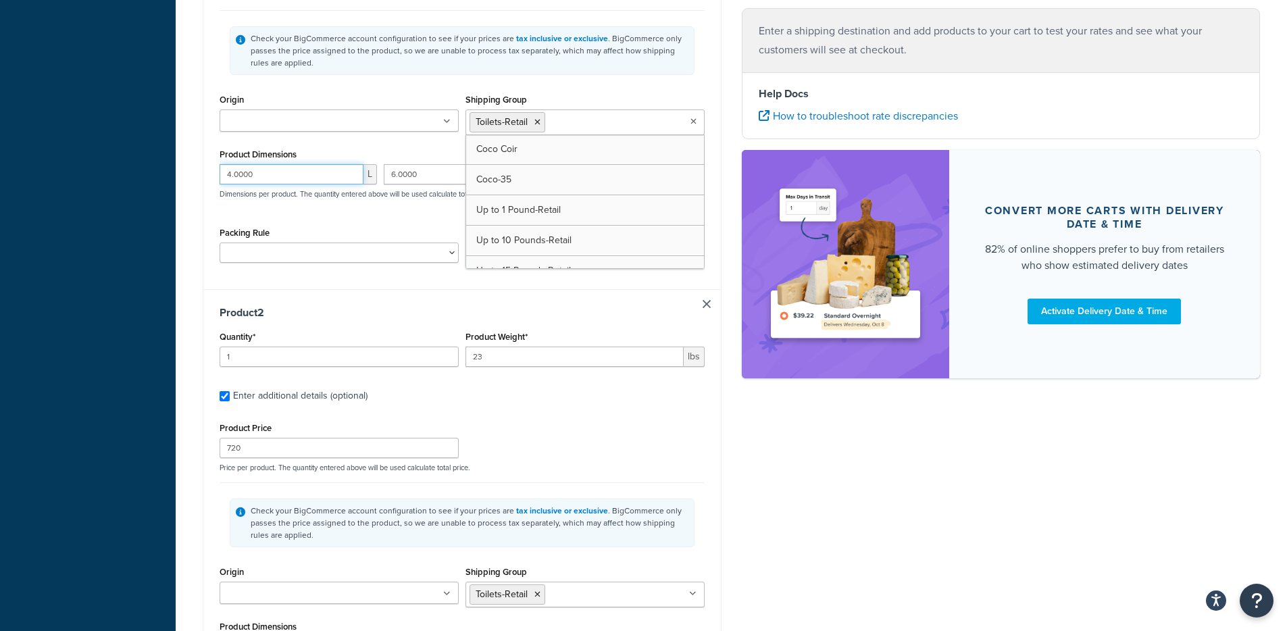
click at [282, 173] on input "4.0000" at bounding box center [292, 174] width 144 height 20
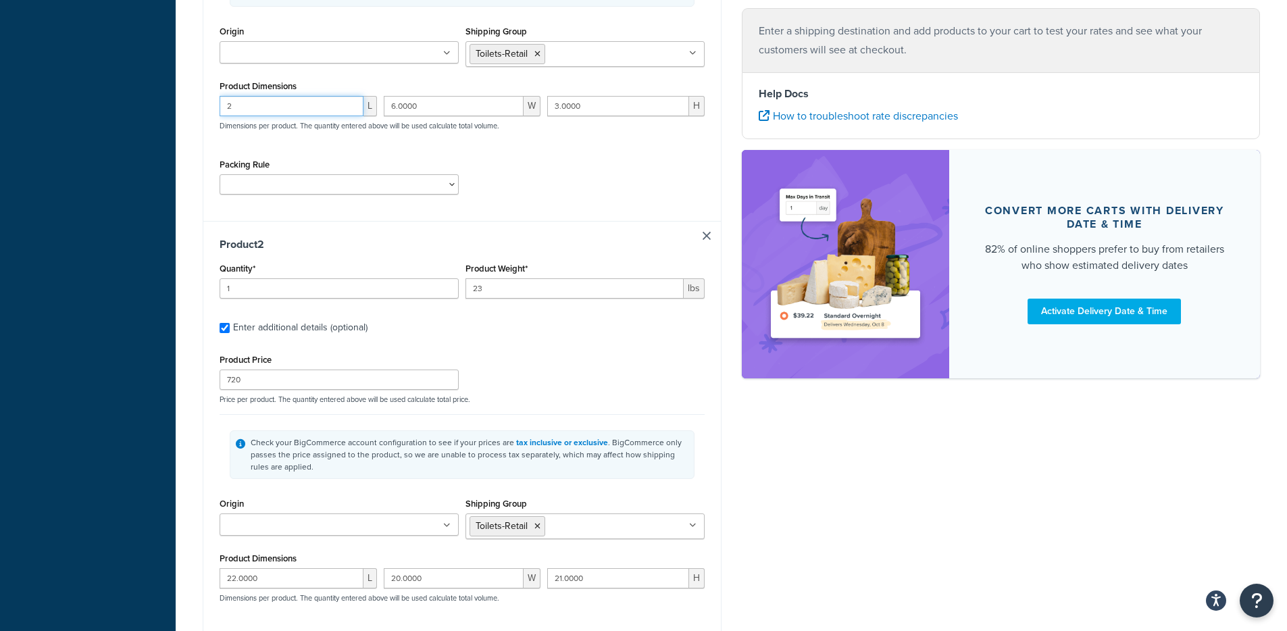
scroll to position [530, 0]
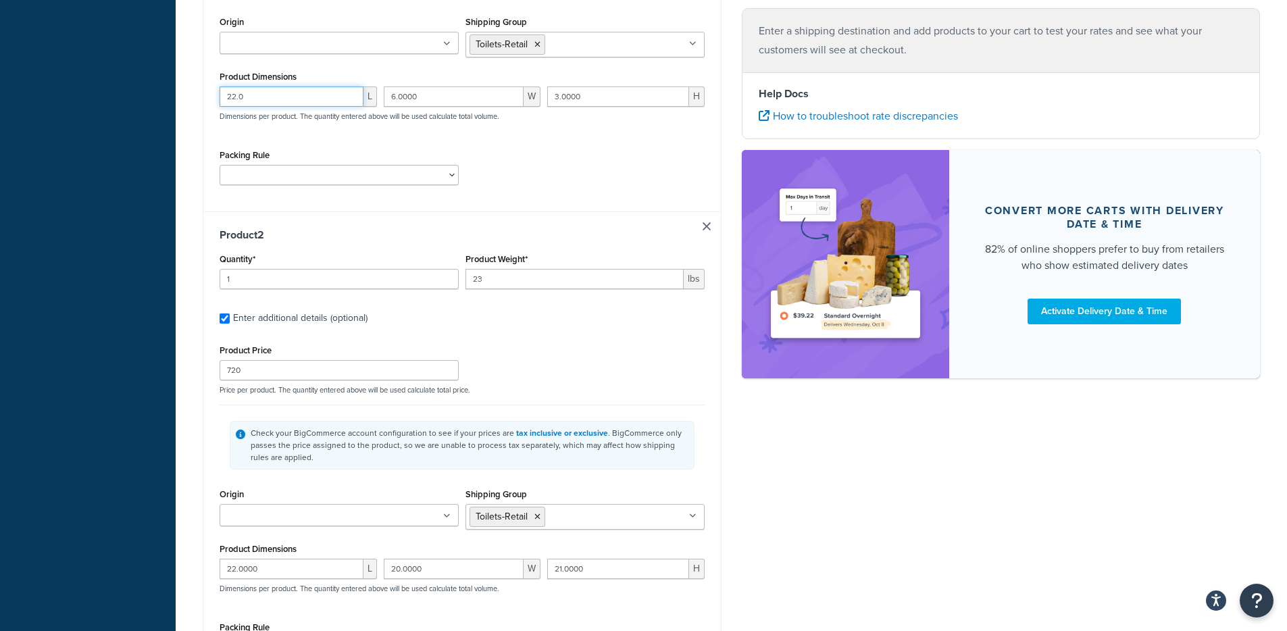
type input "22.0"
type input "20.0"
type input "21.0"
click at [700, 225] on div "Product 2 Quantity* 1 Product Weight* 23 lbs Enter additional details (optional…" at bounding box center [461, 447] width 517 height 472
click at [703, 225] on link at bounding box center [707, 226] width 8 height 8
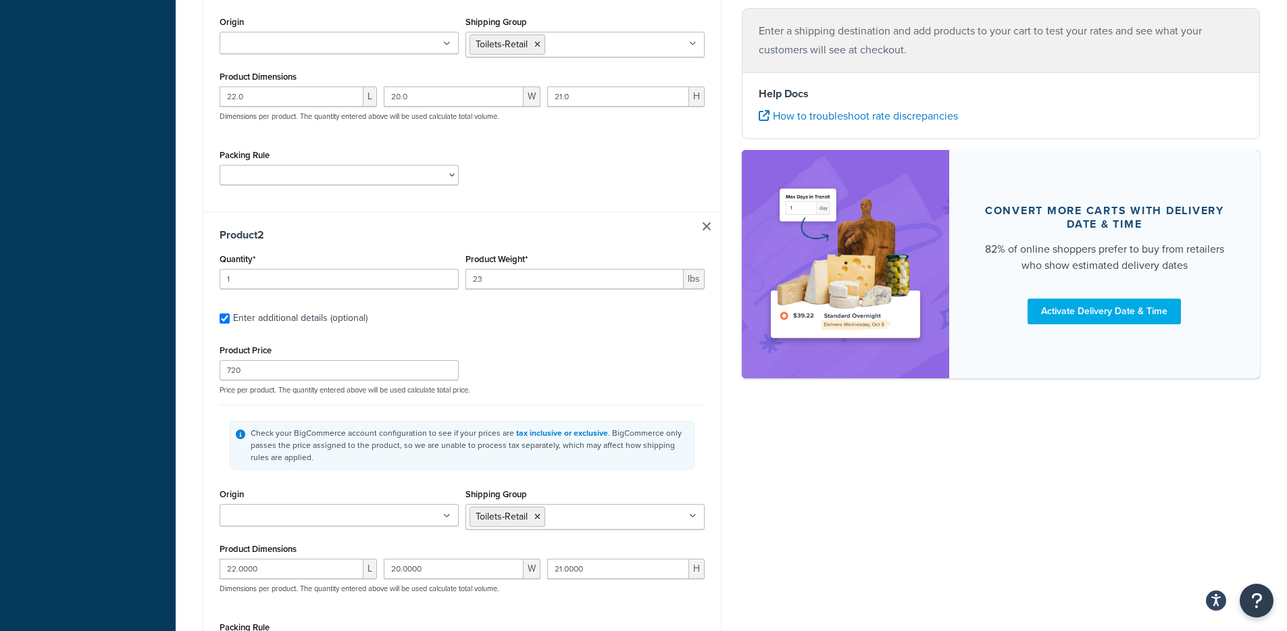
checkbox input "false"
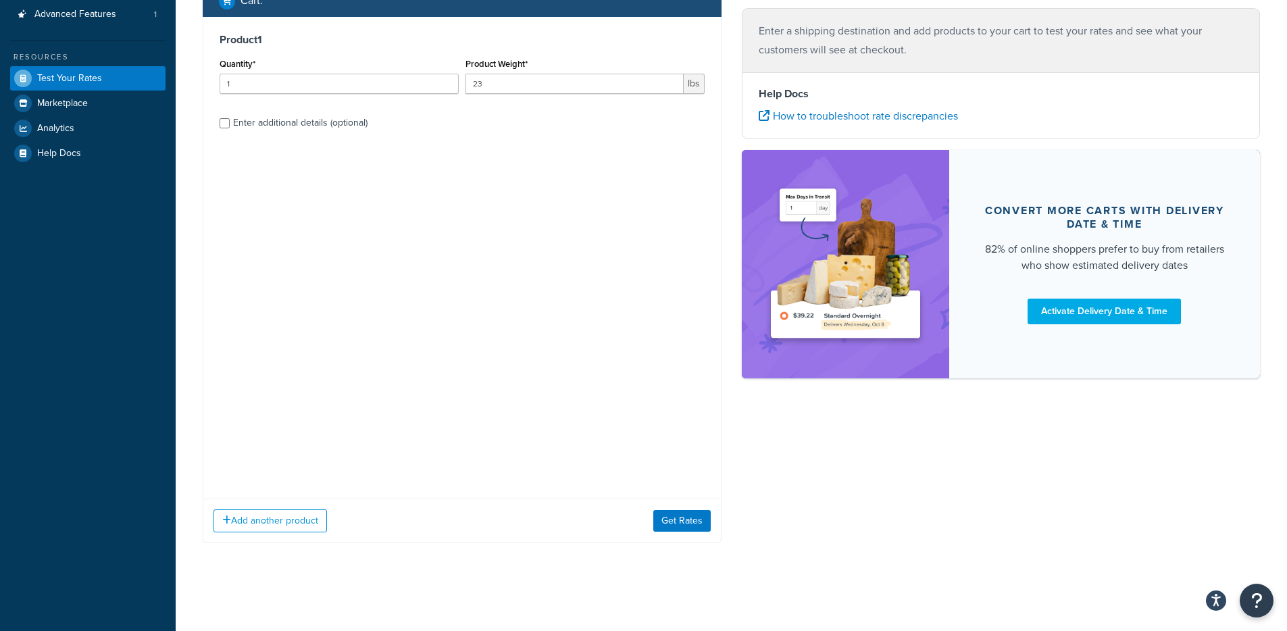
scroll to position [0, 0]
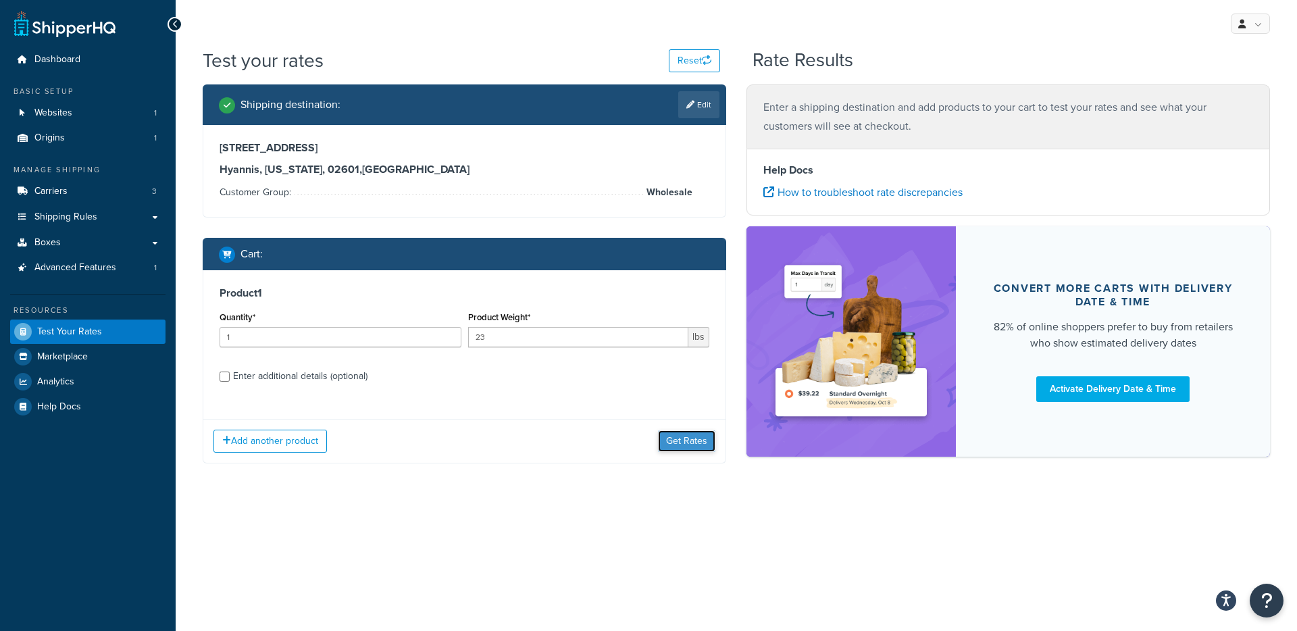
click at [659, 442] on button "Get Rates" at bounding box center [686, 441] width 57 height 22
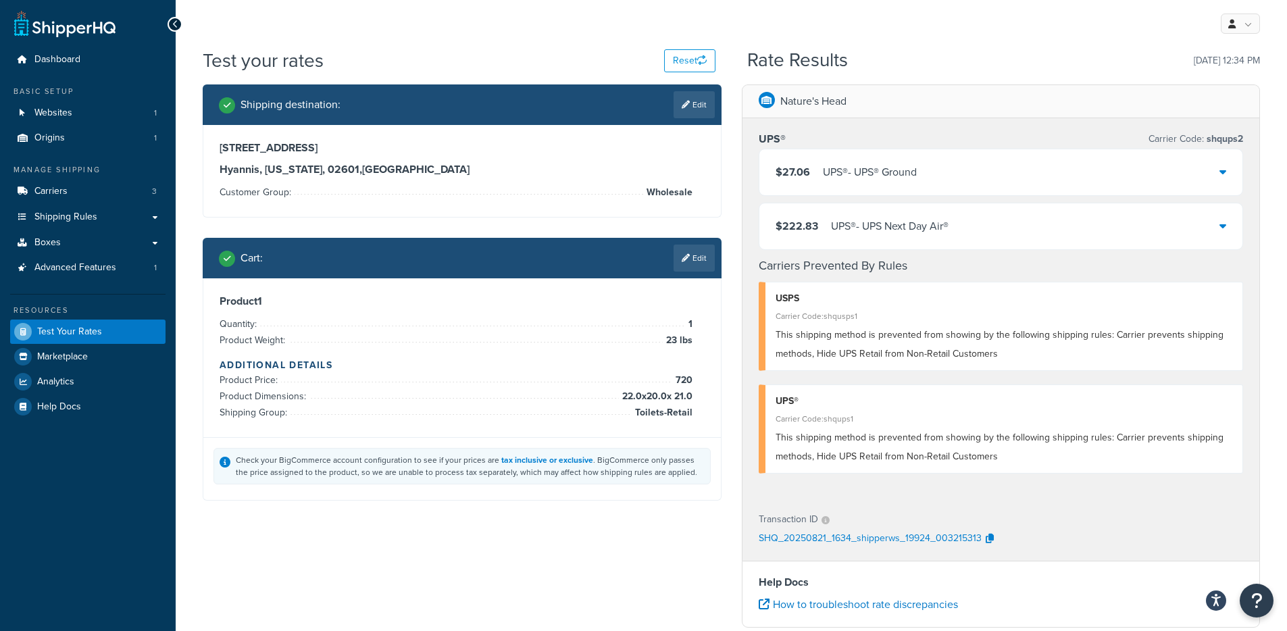
click at [889, 180] on div "UPS® - UPS® Ground" at bounding box center [870, 172] width 94 height 19
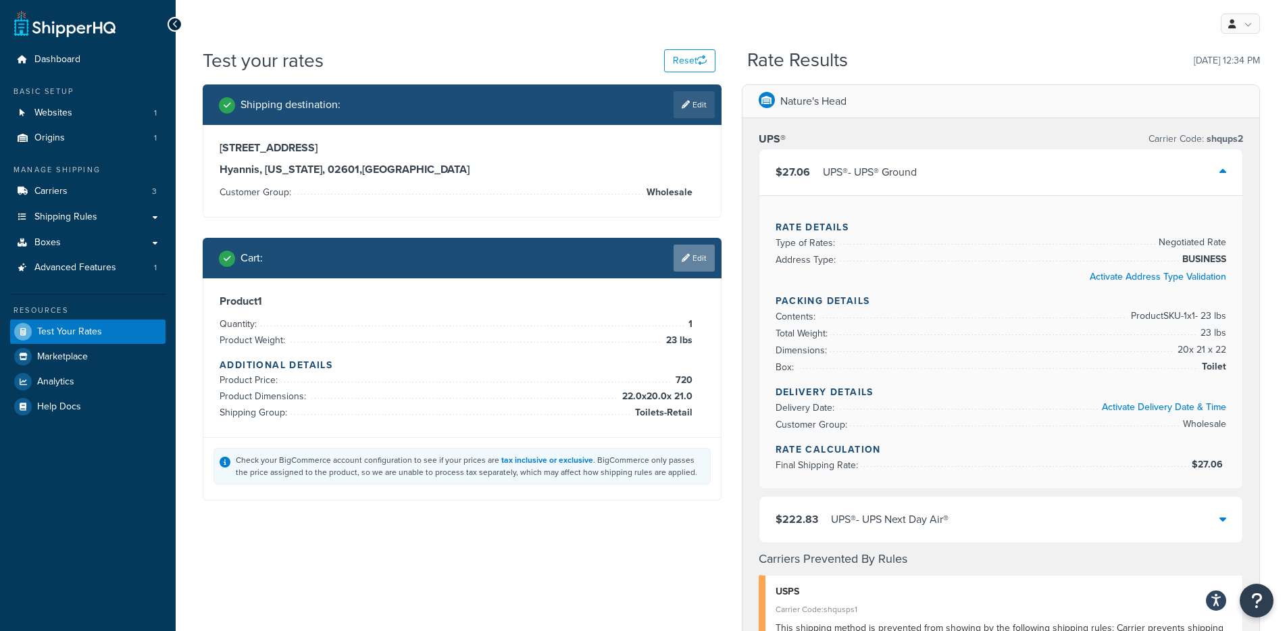
click at [695, 259] on link "Edit" at bounding box center [693, 258] width 41 height 27
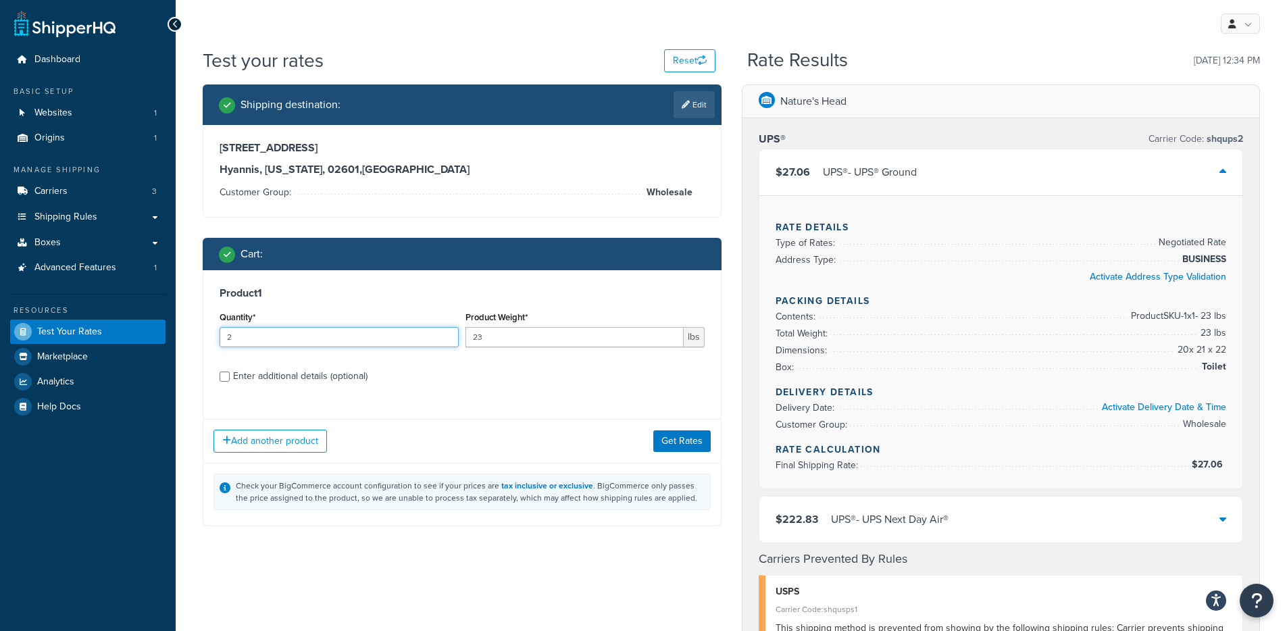
type input "2"
click at [442, 332] on input "2" at bounding box center [339, 337] width 239 height 20
click at [669, 435] on button "Get Rates" at bounding box center [681, 441] width 57 height 22
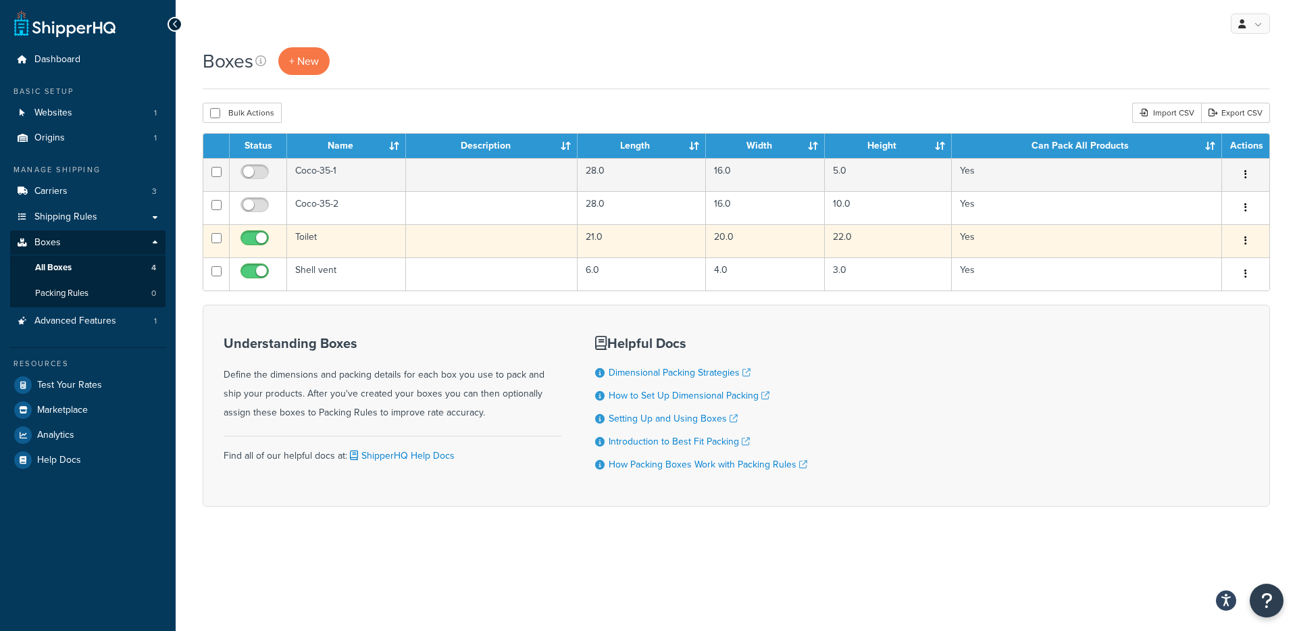
click at [350, 242] on td "Toilet" at bounding box center [346, 240] width 119 height 33
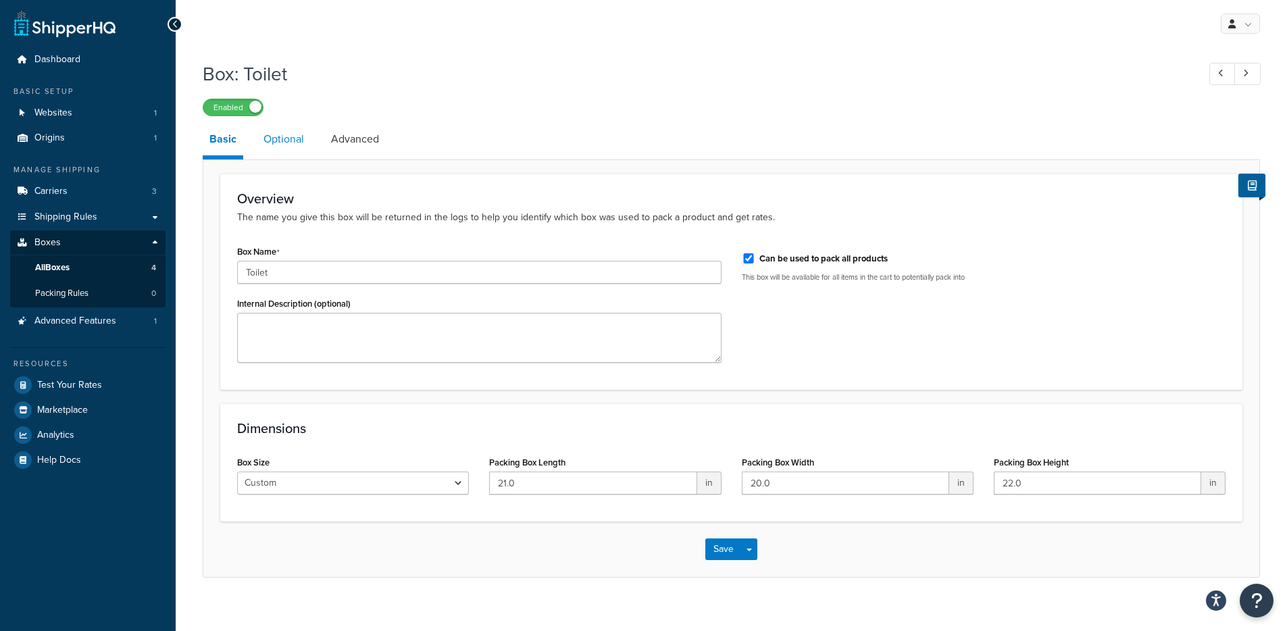
click at [285, 148] on link "Optional" at bounding box center [284, 139] width 54 height 32
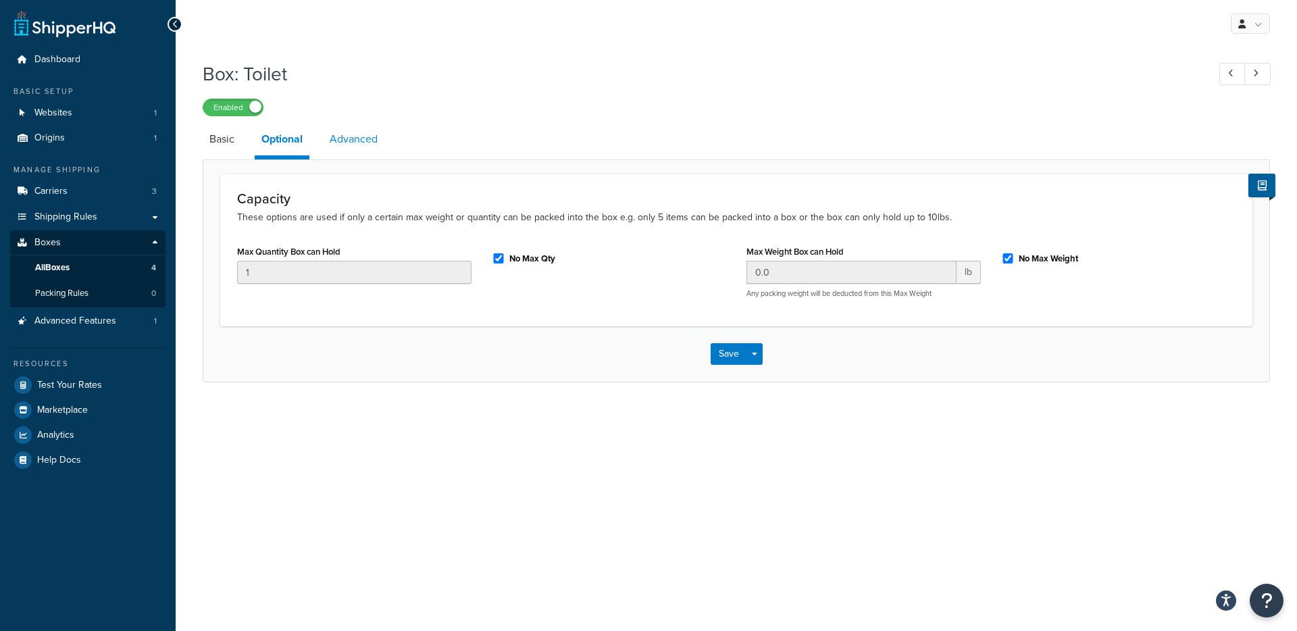
click at [342, 140] on link "Advanced" at bounding box center [353, 139] width 61 height 32
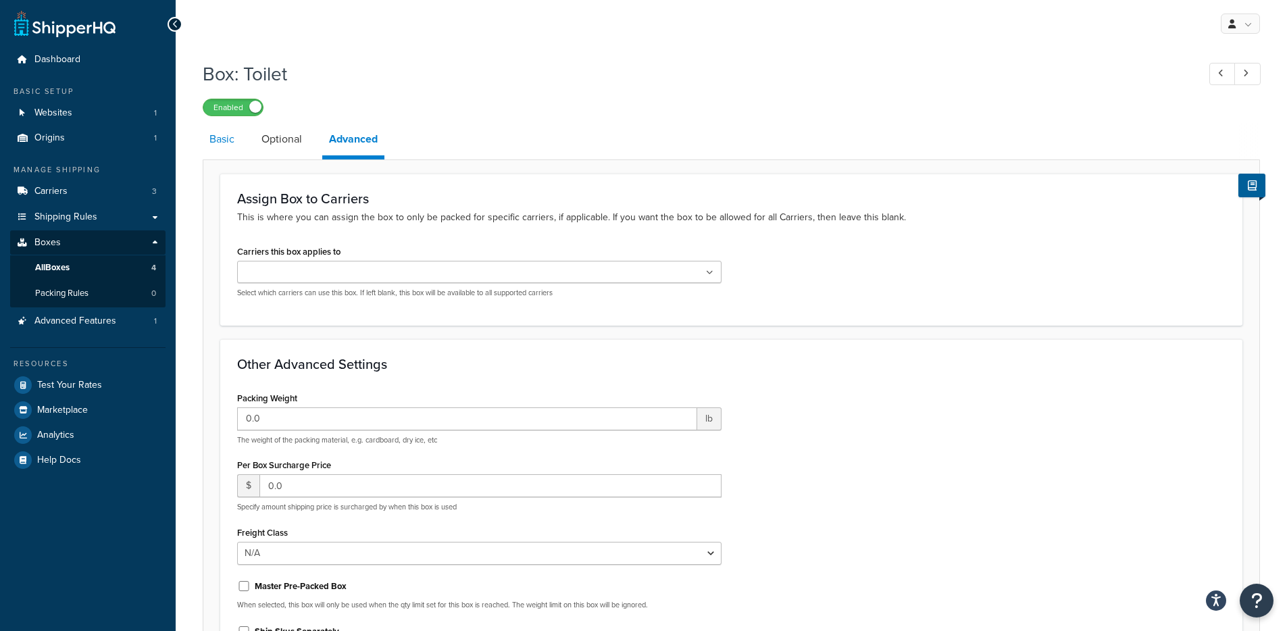
click at [237, 141] on link "Basic" at bounding box center [222, 139] width 39 height 32
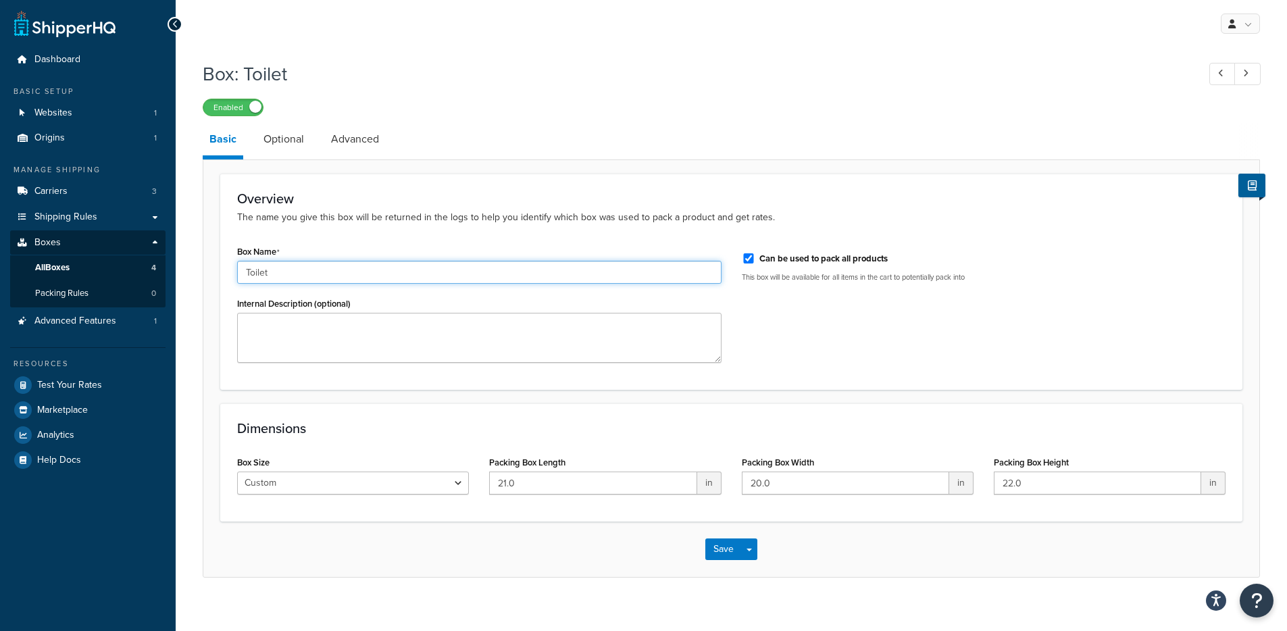
click at [278, 274] on input "Toilet" at bounding box center [479, 272] width 484 height 23
